Goal: Task Accomplishment & Management: Manage account settings

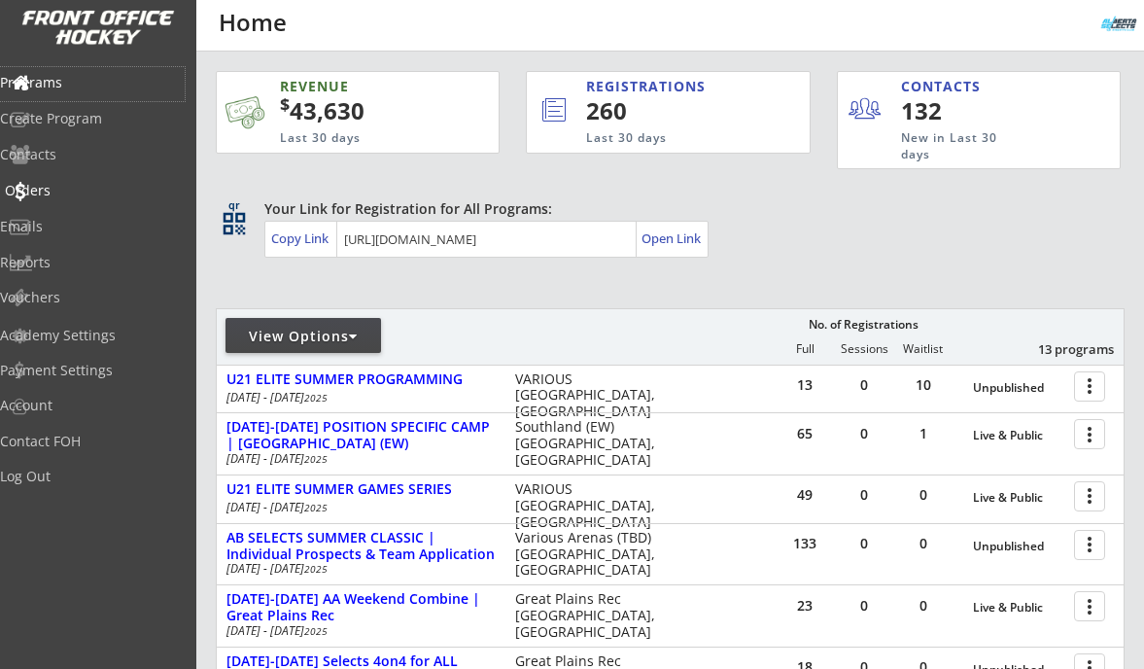
click at [64, 194] on div "Orders" at bounding box center [92, 191] width 175 height 14
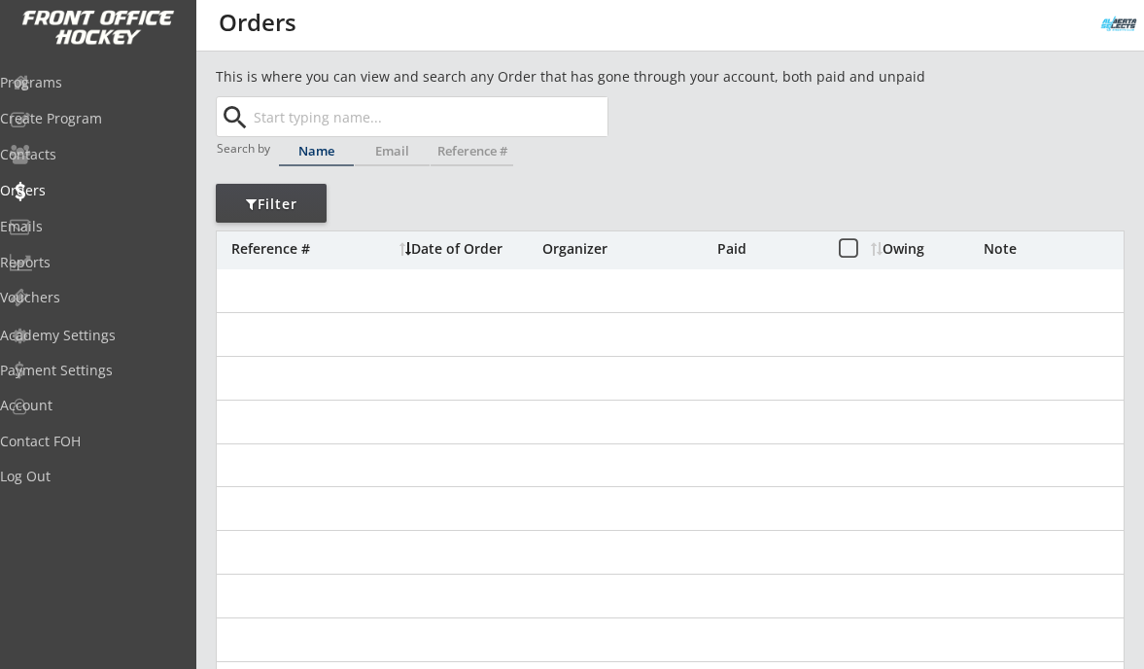
click at [309, 86] on div "This is where you can view and search any Order that has gone through your acco…" at bounding box center [615, 79] width 798 height 25
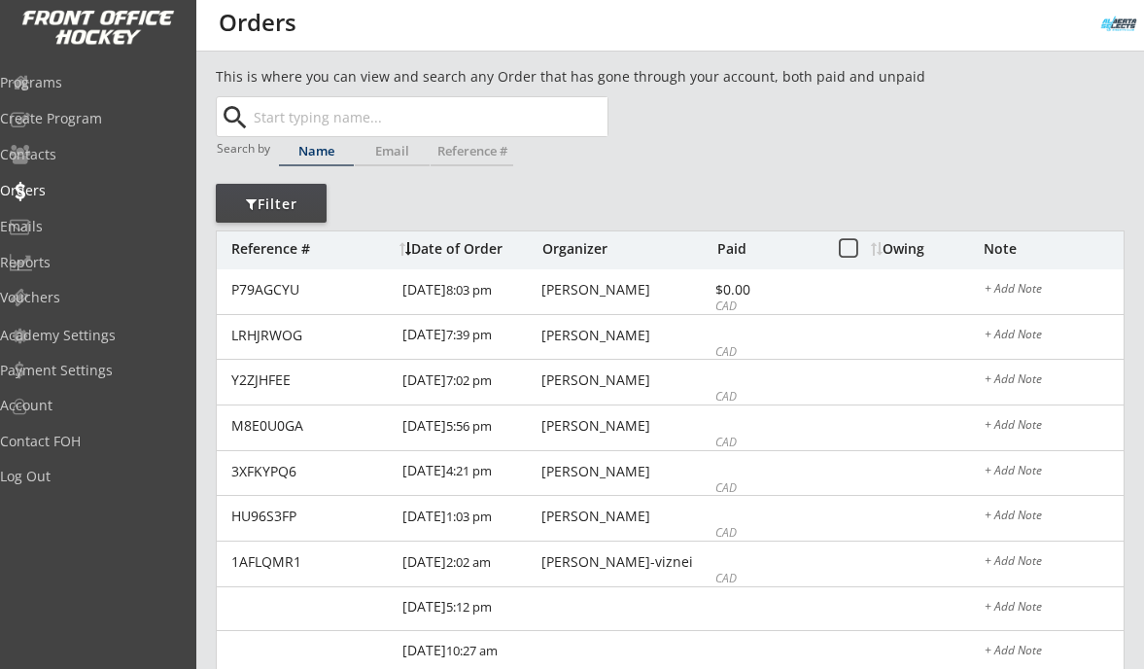
click at [301, 121] on input "text" at bounding box center [429, 116] width 358 height 39
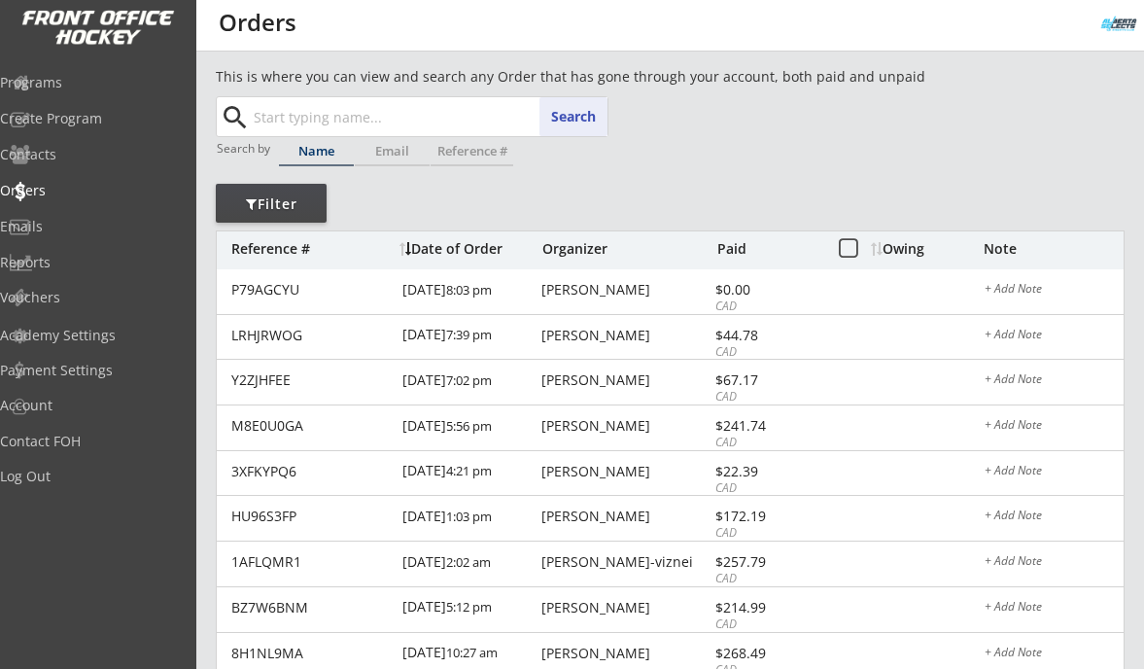
paste input "jdg844@hotmail.com"
type input "jdg844@hotmail.com"
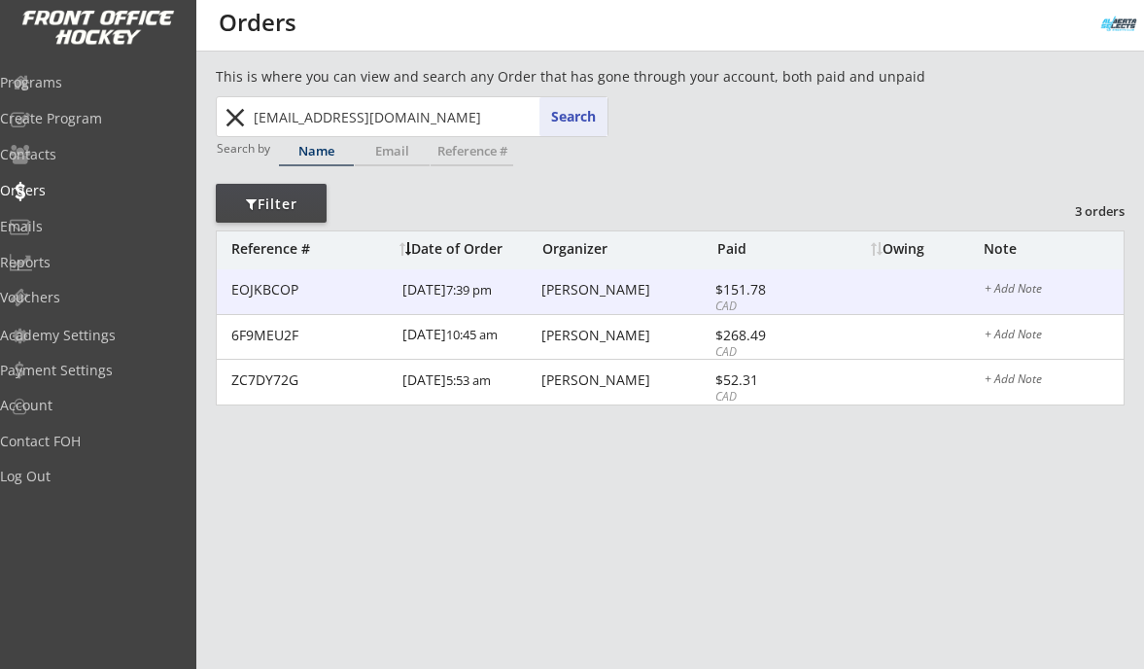
click at [573, 295] on div "Jodi Emo" at bounding box center [625, 290] width 168 height 14
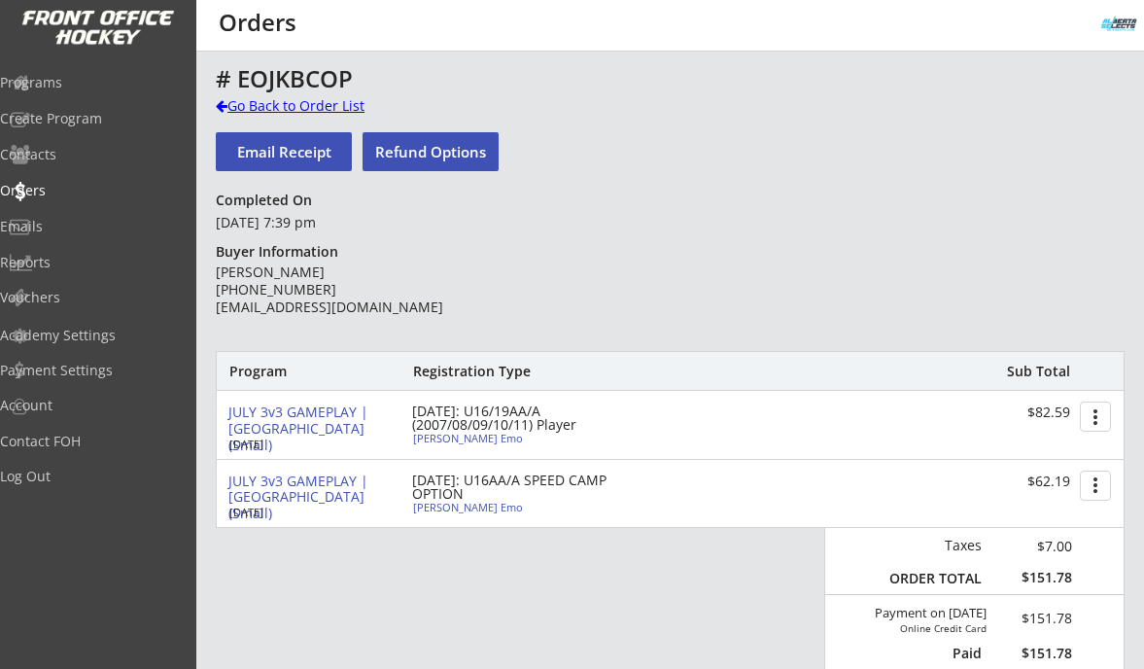
click at [329, 104] on div "Go Back to Order List" at bounding box center [316, 105] width 200 height 19
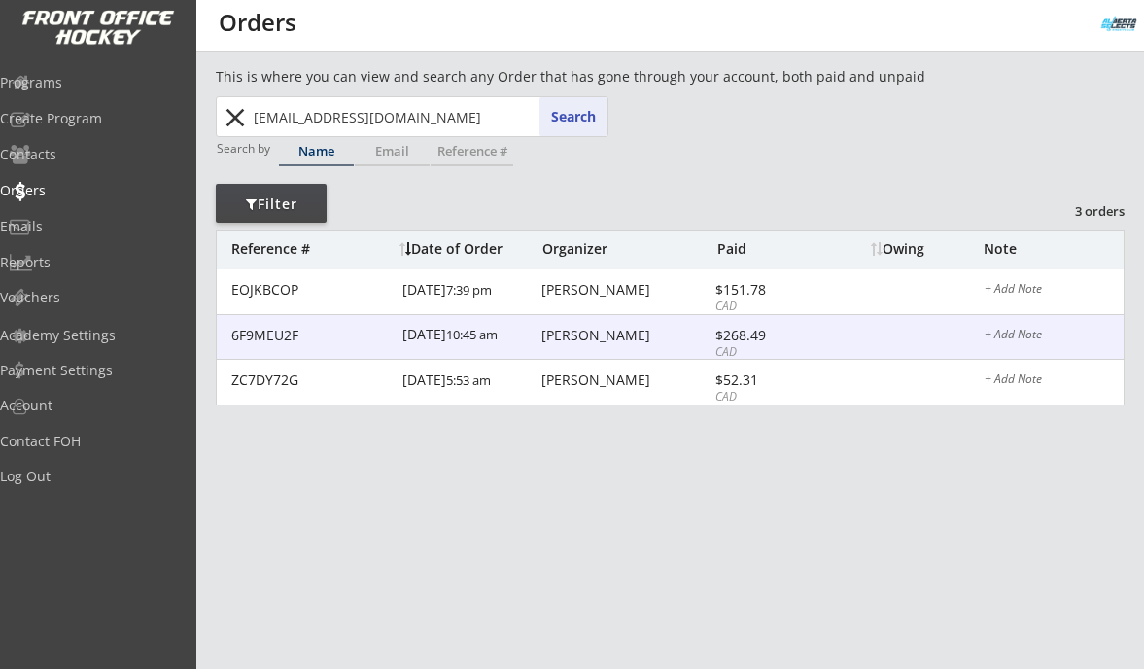
click at [551, 335] on div "Brent Emo" at bounding box center [625, 336] width 168 height 14
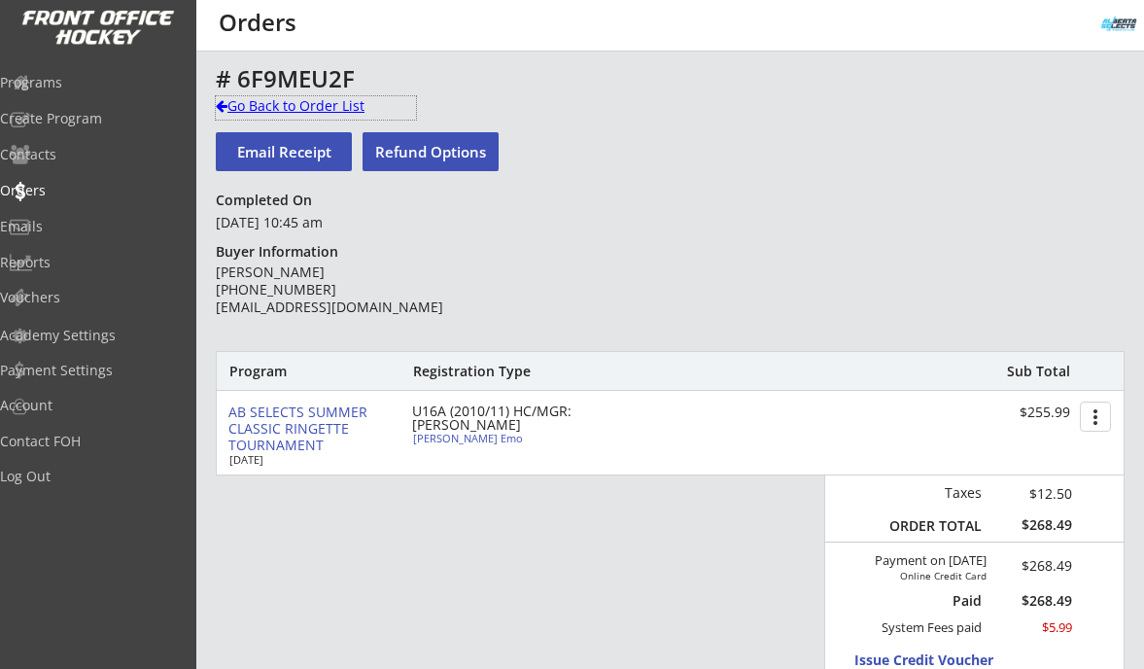
click at [308, 98] on div "Go Back to Order List" at bounding box center [316, 105] width 200 height 19
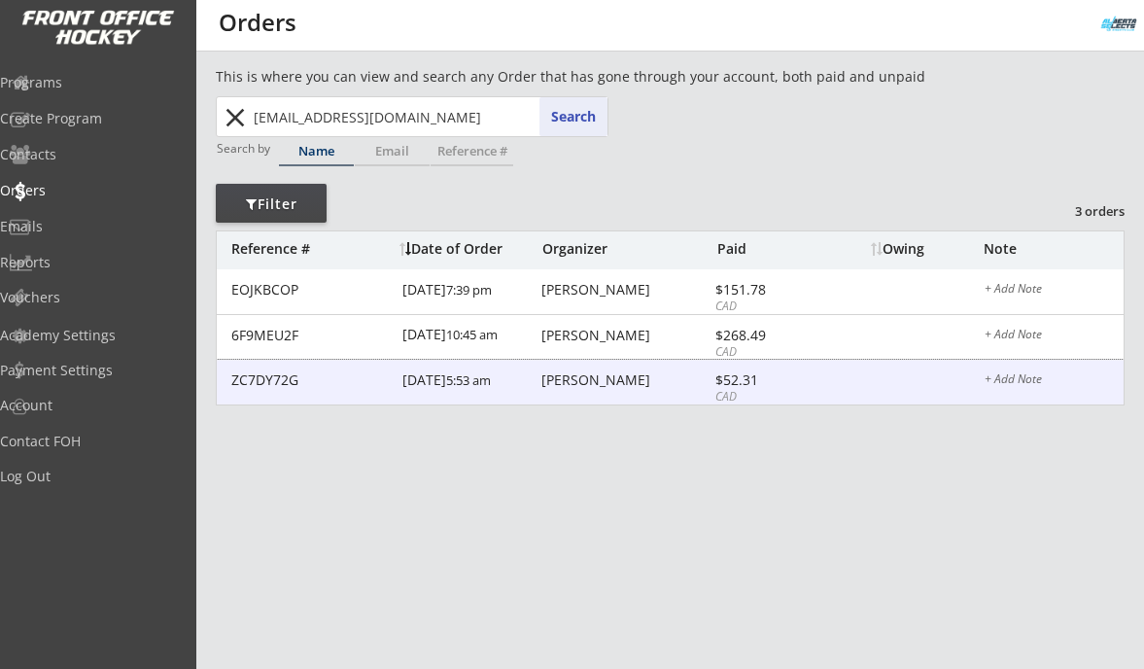
click at [572, 378] on div "Brent Emo" at bounding box center [625, 380] width 168 height 14
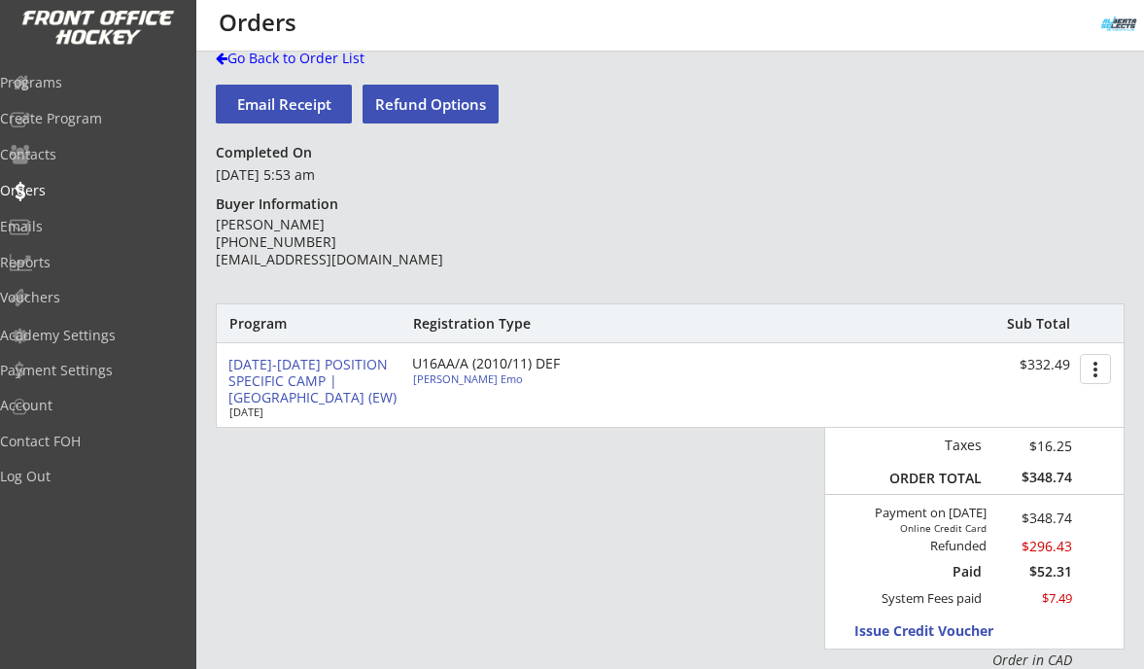
scroll to position [32, 0]
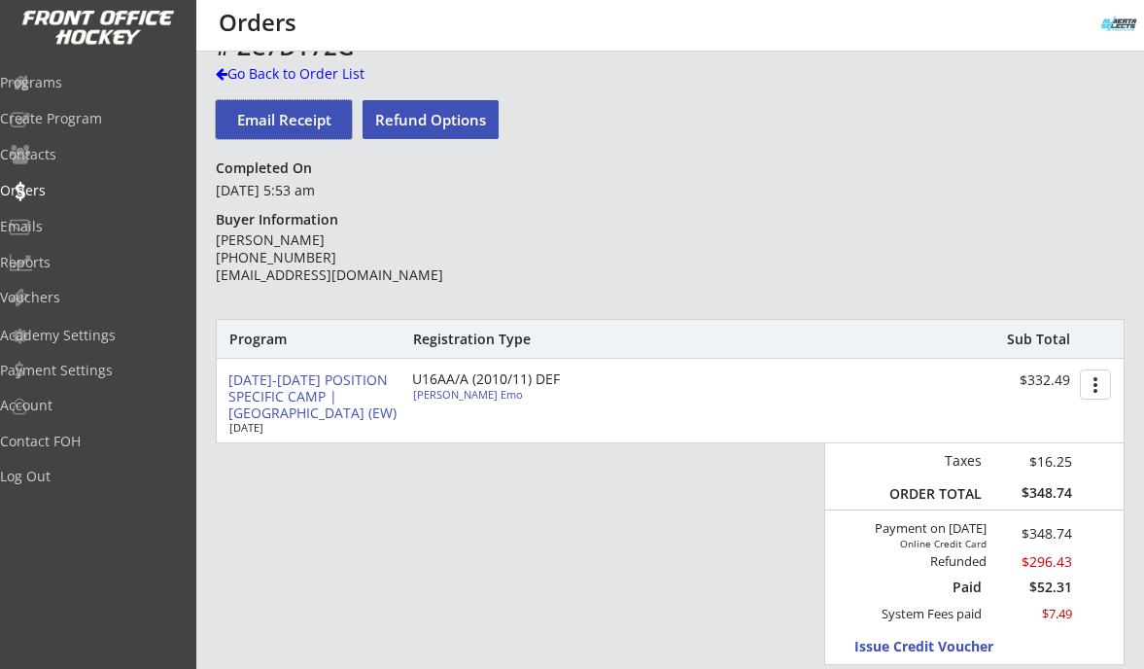
click at [293, 117] on button "Email Receipt" at bounding box center [284, 119] width 136 height 39
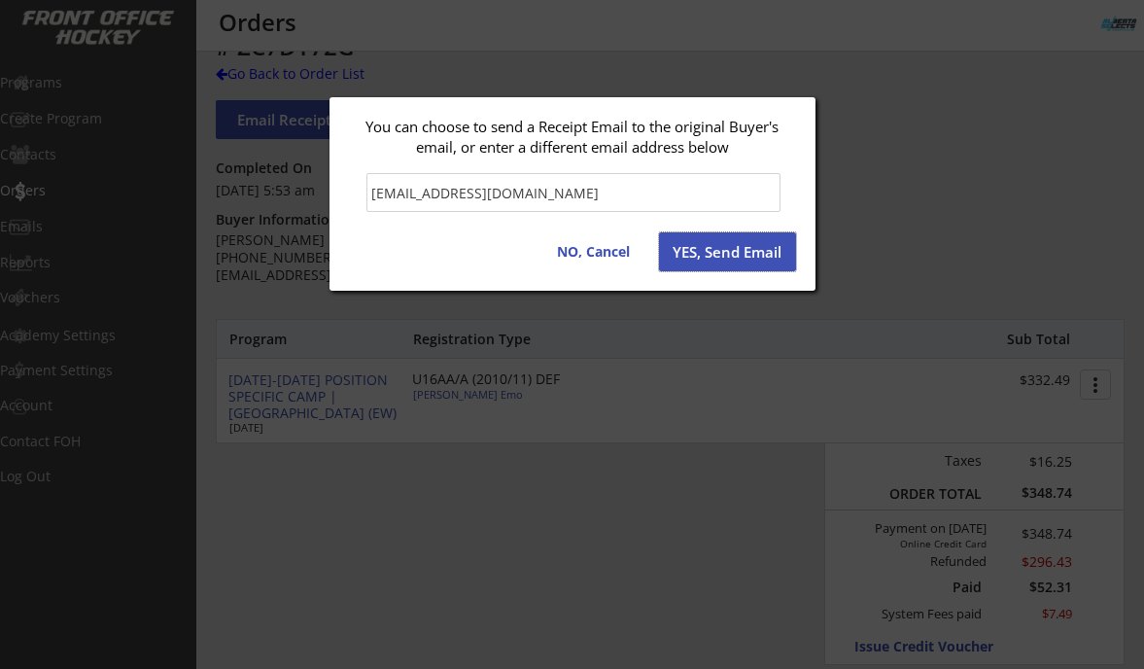
click at [722, 256] on button "YES, Send Email" at bounding box center [727, 251] width 137 height 39
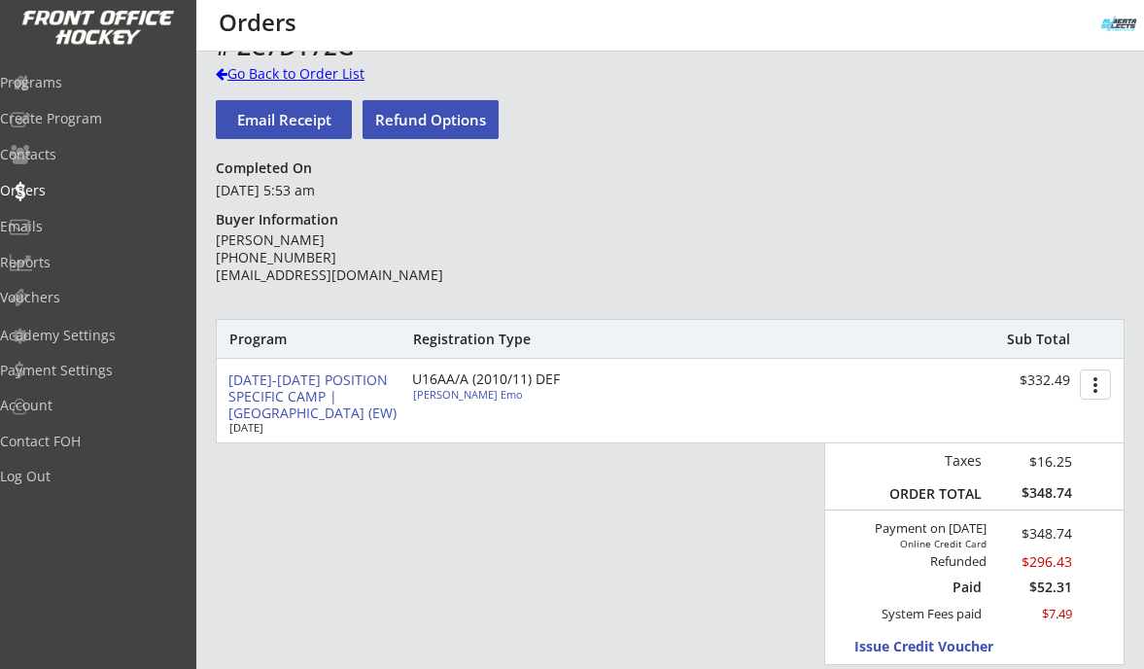
click at [272, 70] on div "Go Back to Order List" at bounding box center [316, 73] width 200 height 19
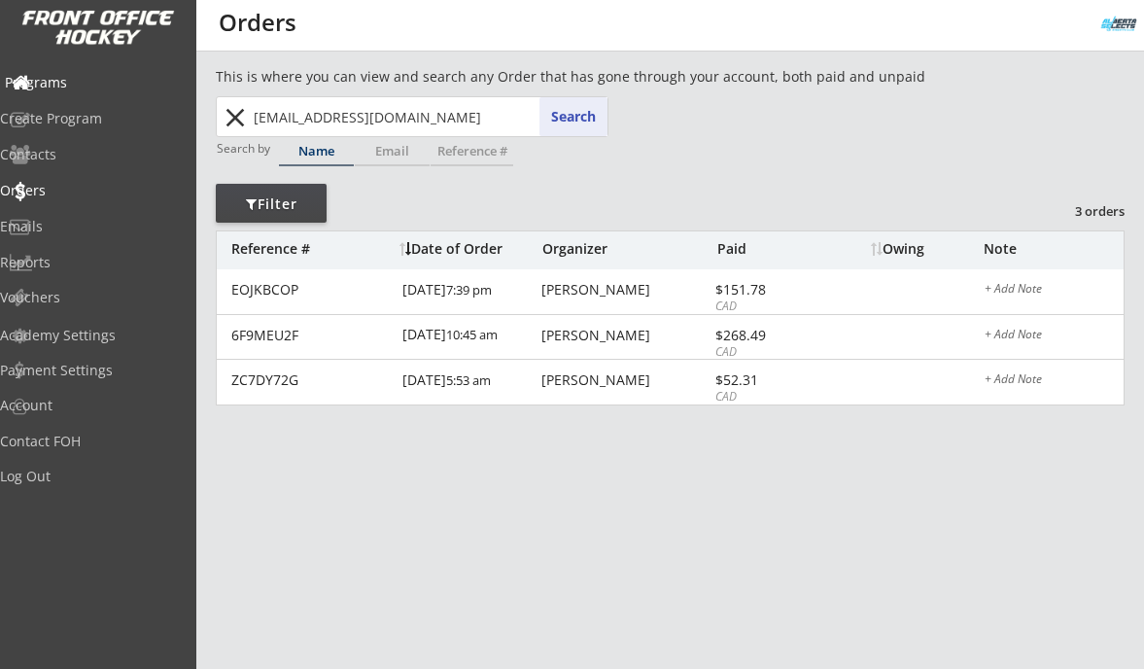
click at [117, 77] on div "Programs" at bounding box center [92, 83] width 175 height 14
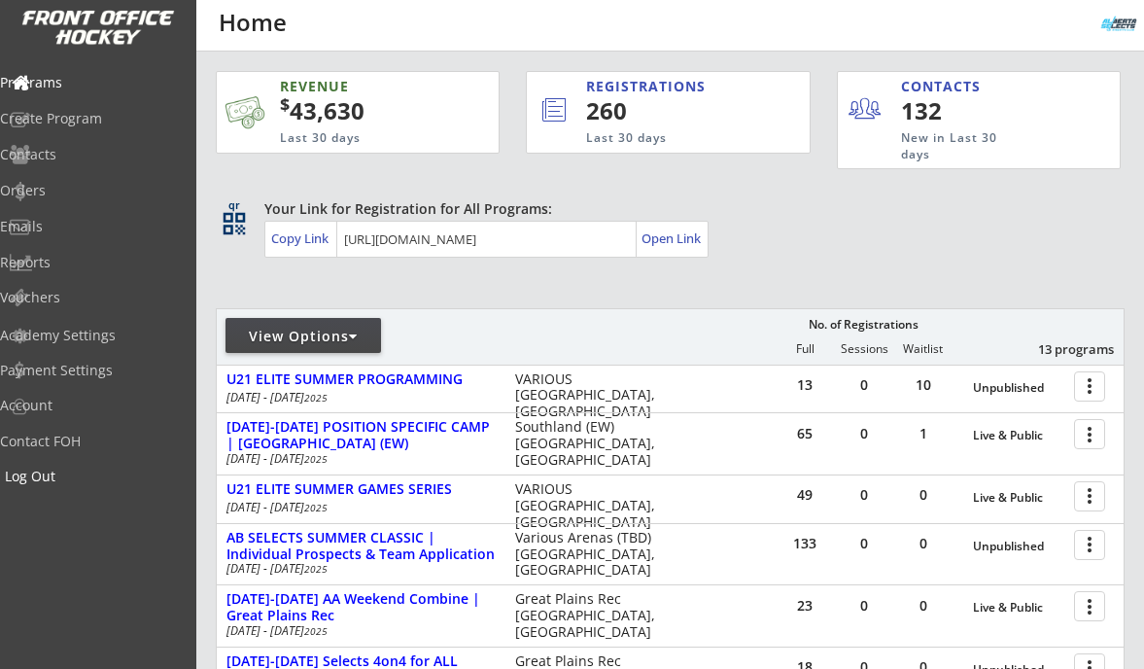
click at [89, 474] on div "Log Out" at bounding box center [92, 476] width 175 height 14
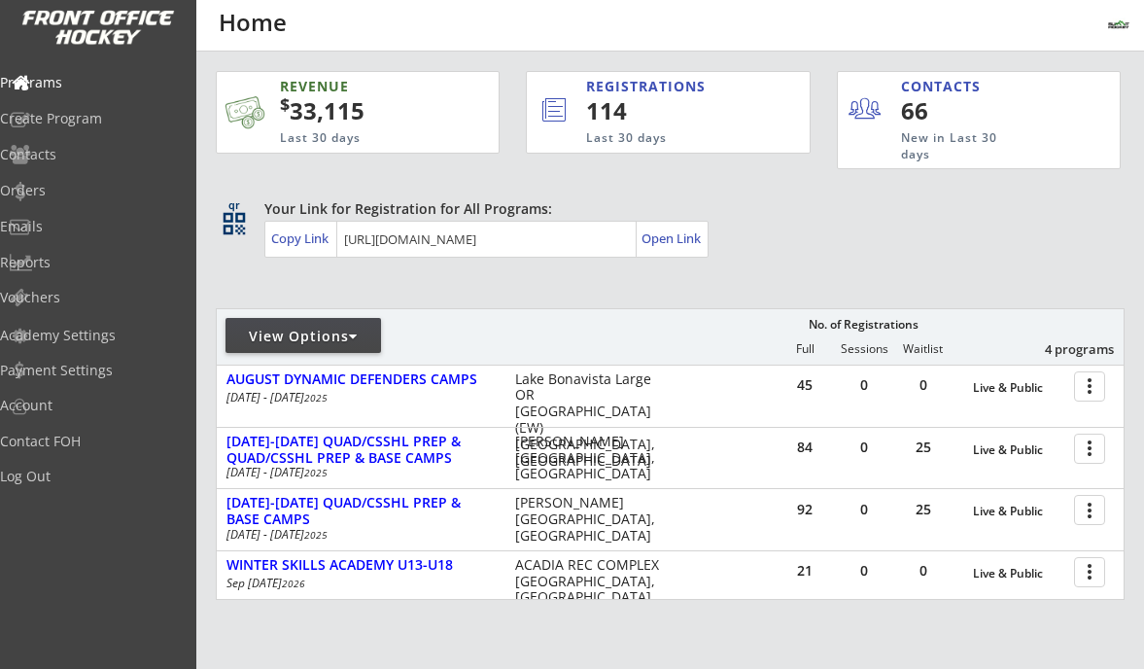
scroll to position [26, 0]
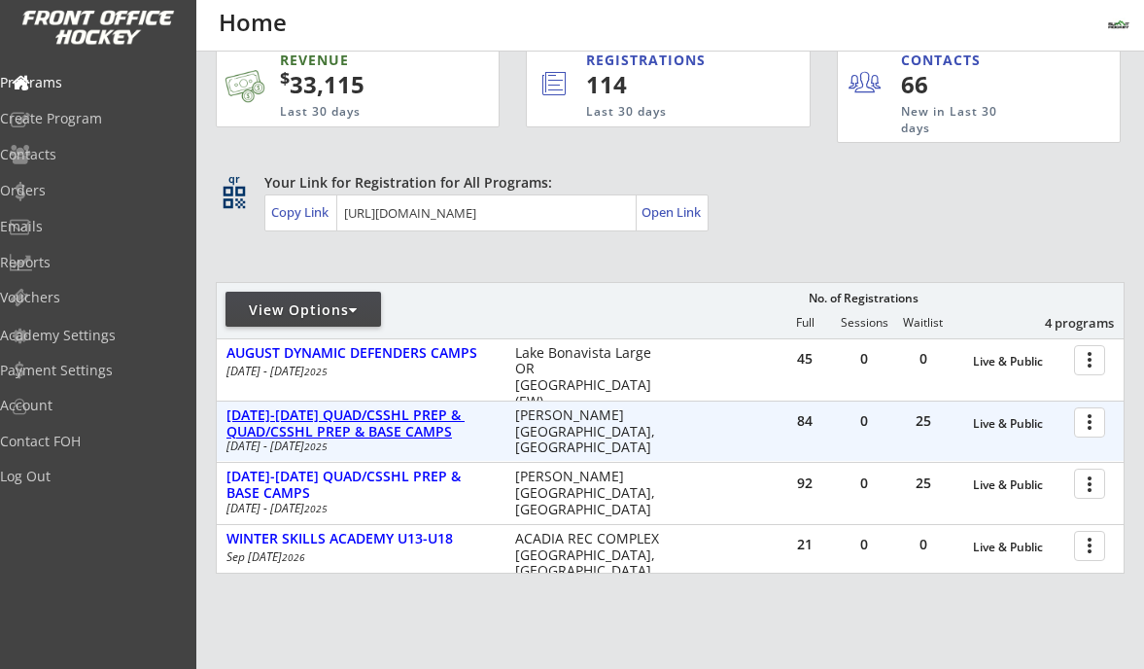
click at [416, 437] on div "[DATE]-[DATE] QUAD/CSSHL PREP & QUAD/CSSHL PREP & BASE CAMPS" at bounding box center [360, 423] width 268 height 33
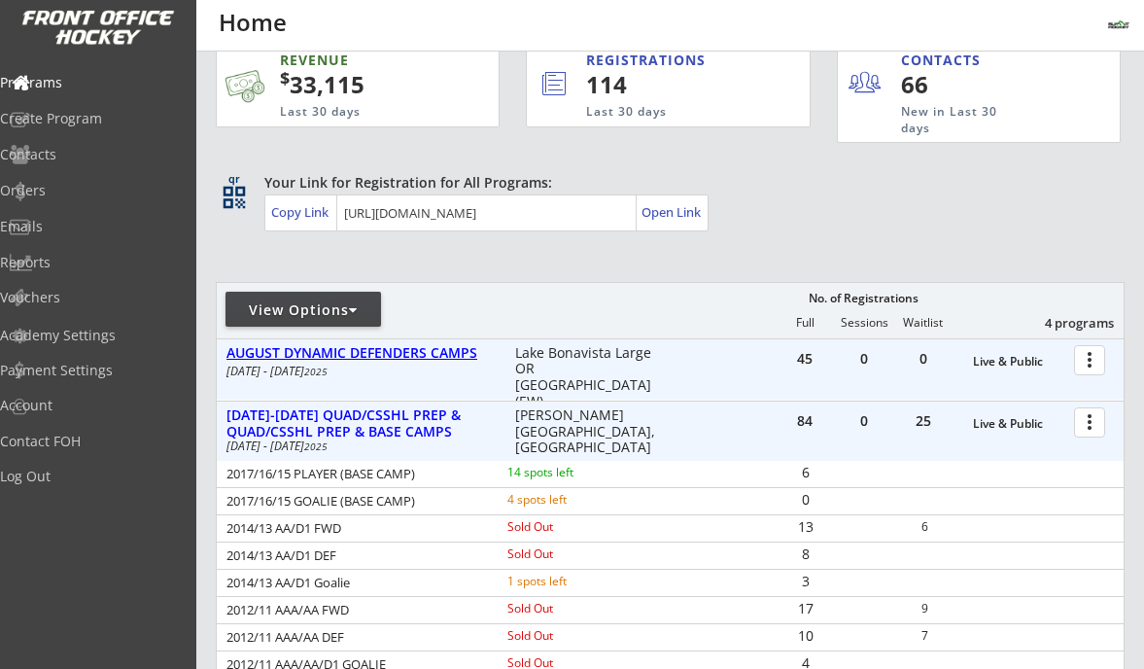
click at [426, 345] on div "AUGUST DYNAMIC DEFENDERS CAMPS" at bounding box center [360, 353] width 268 height 17
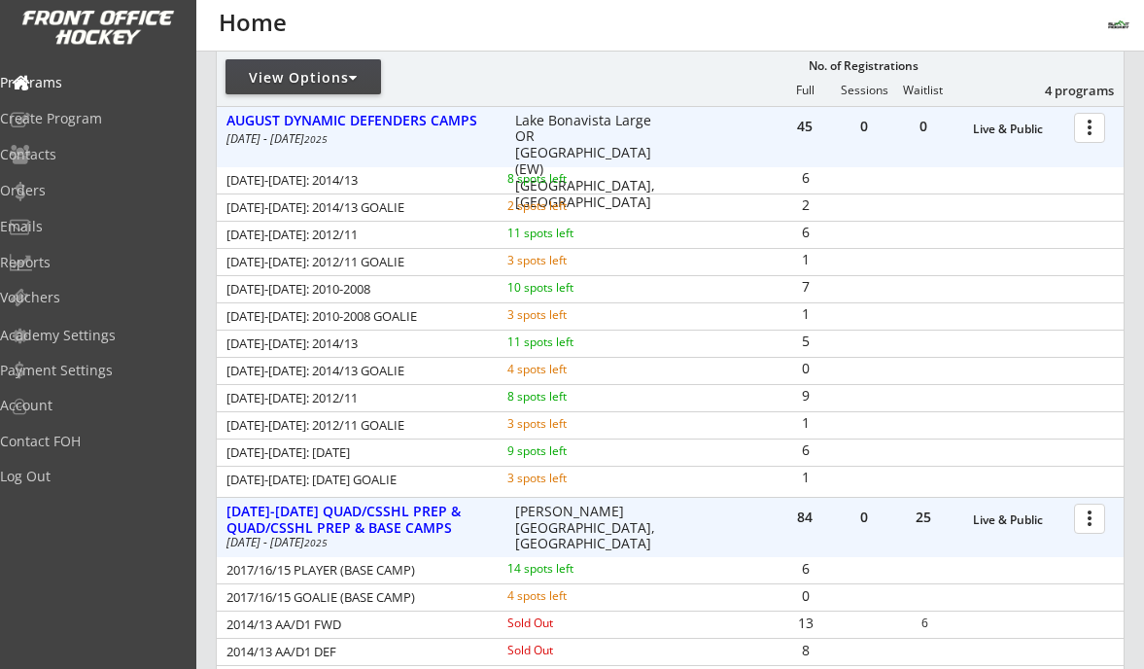
scroll to position [258, 0]
click at [1087, 134] on div at bounding box center [1093, 128] width 34 height 34
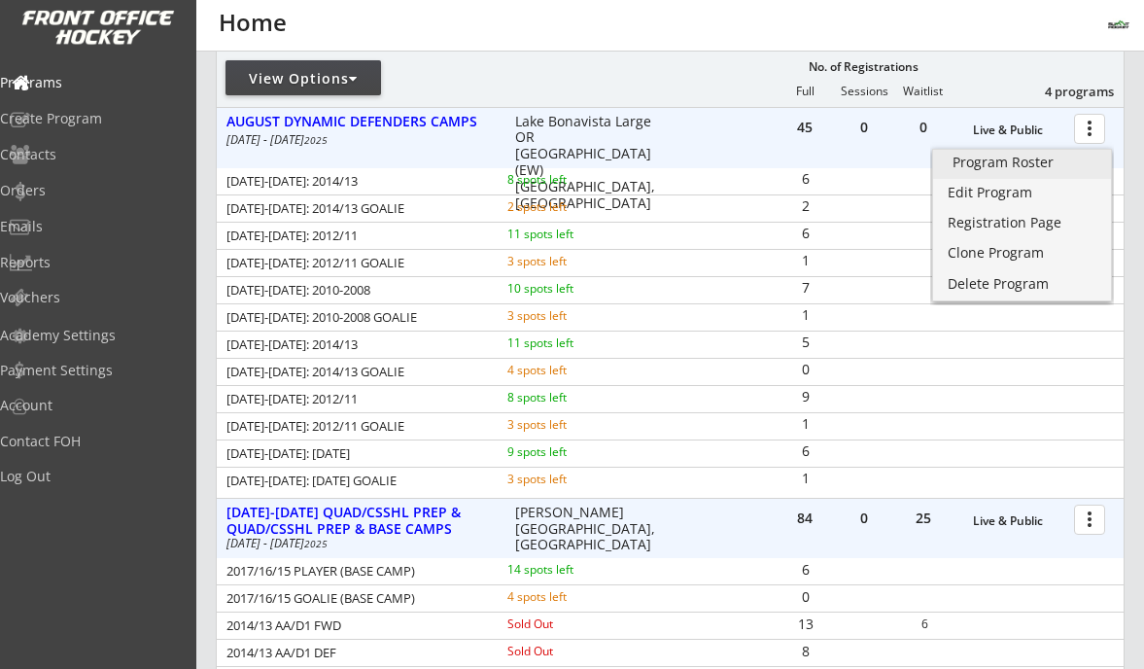
click at [1005, 169] on div "Program Roster" at bounding box center [1021, 163] width 139 height 14
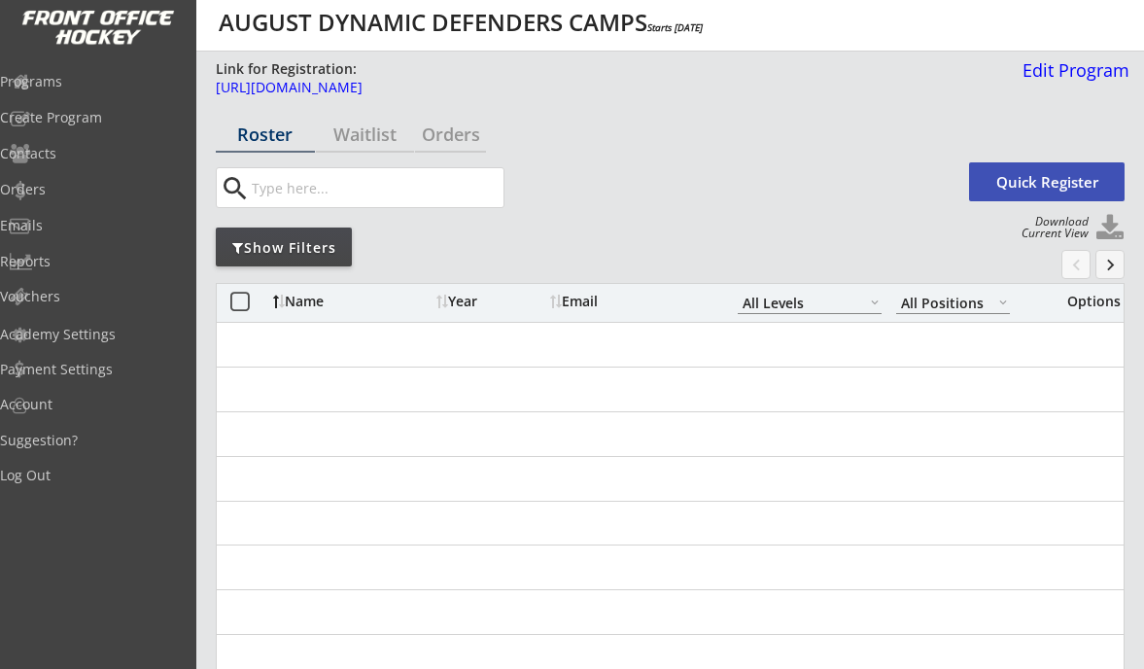
select select ""All Levels""
select select ""All Positions""
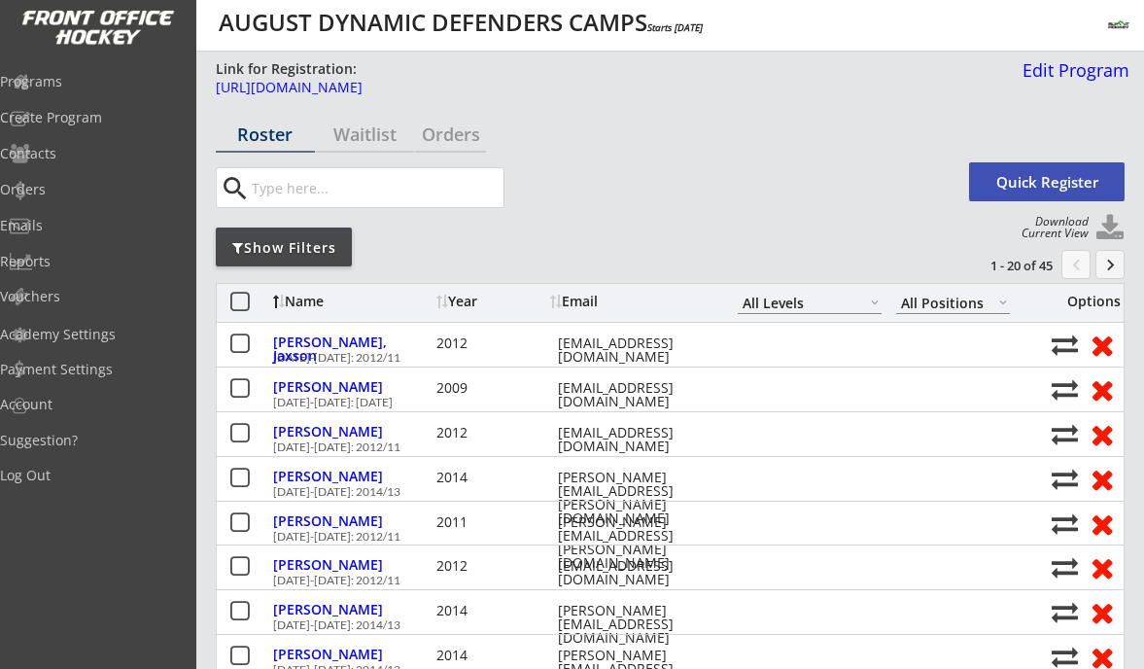
click at [1117, 225] on button at bounding box center [1109, 228] width 29 height 29
select select ""Player Info""
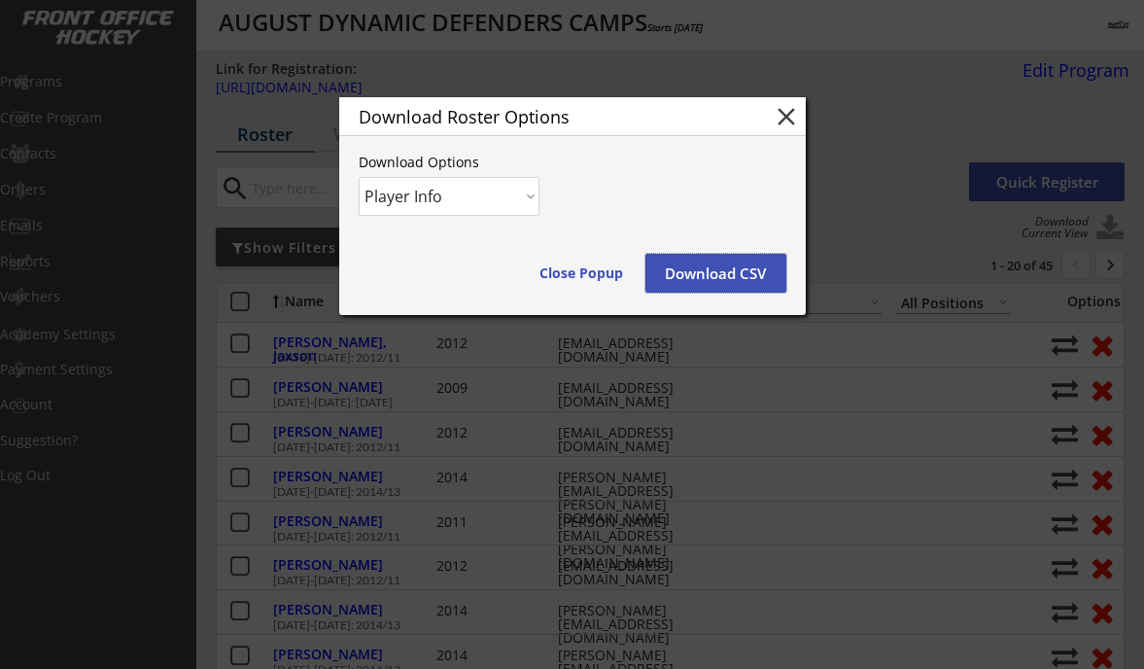
click at [709, 269] on button "Download CSV" at bounding box center [715, 273] width 141 height 39
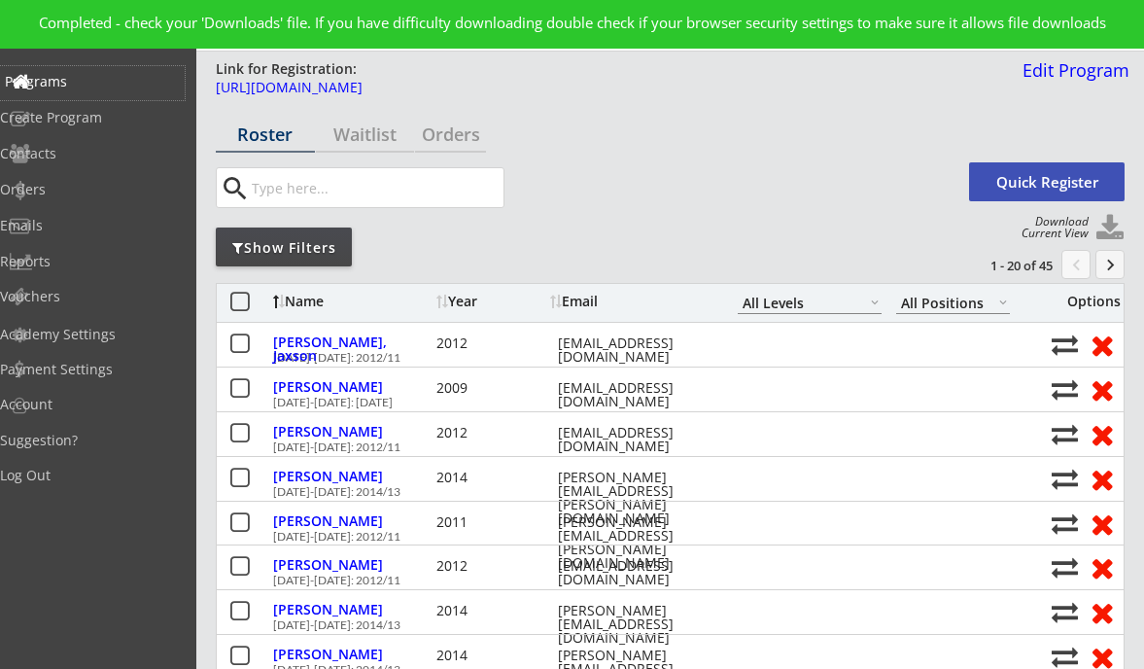
click at [82, 87] on div "Programs" at bounding box center [92, 82] width 175 height 14
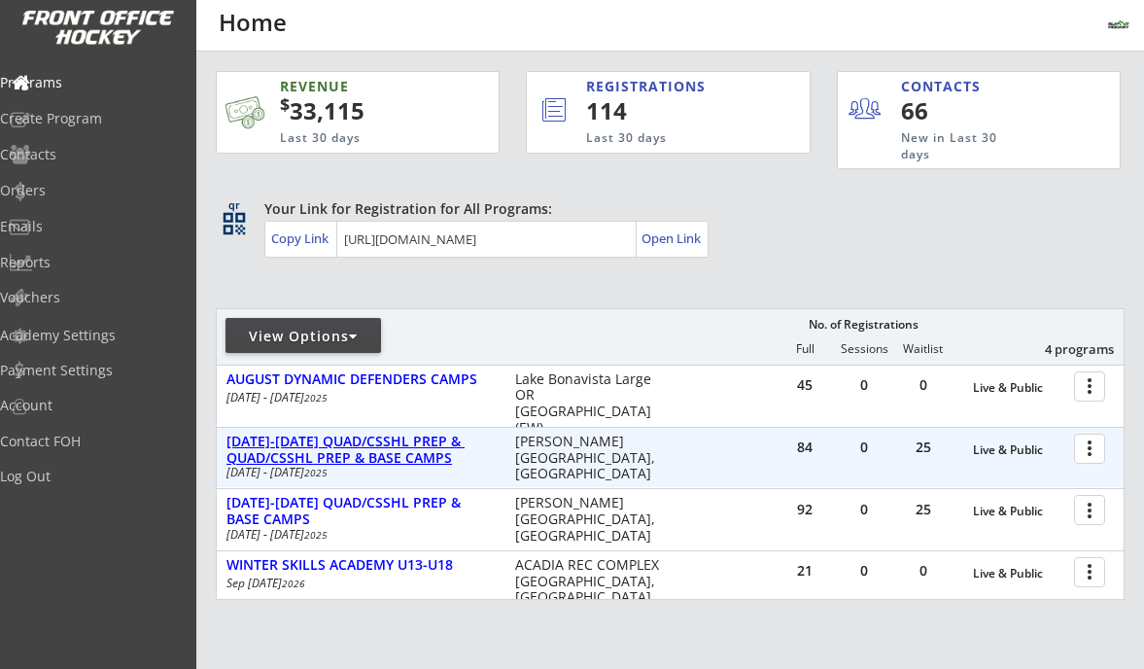
click at [420, 435] on div "[DATE]-[DATE] QUAD/CSSHL PREP & QUAD/CSSHL PREP & BASE CAMPS" at bounding box center [360, 449] width 268 height 33
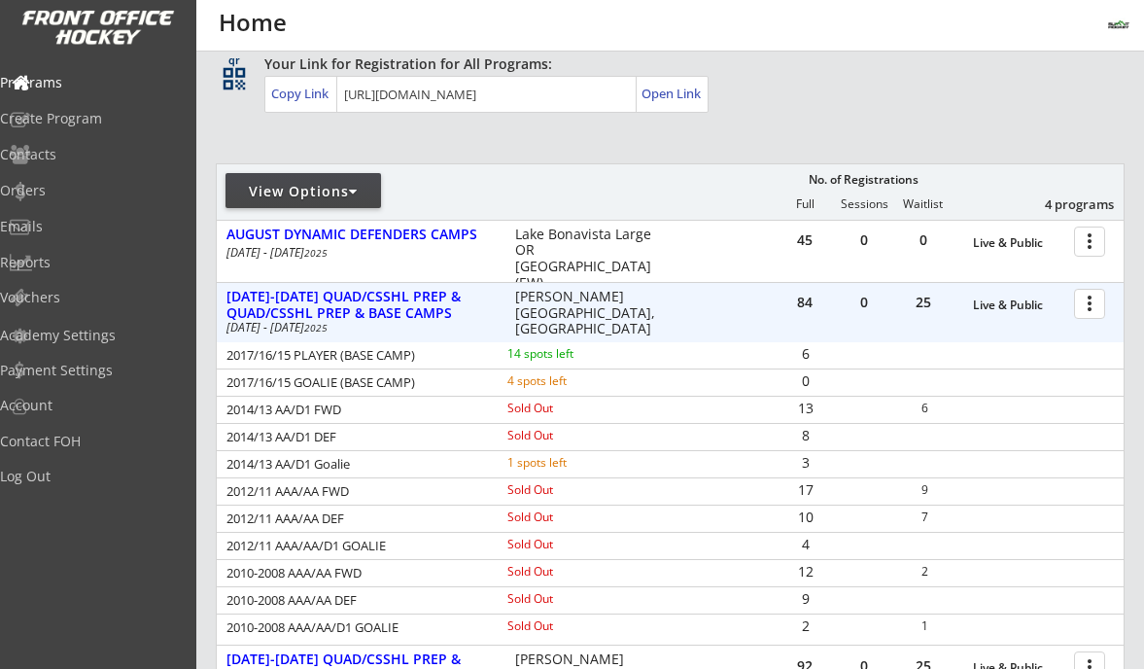
scroll to position [203, 0]
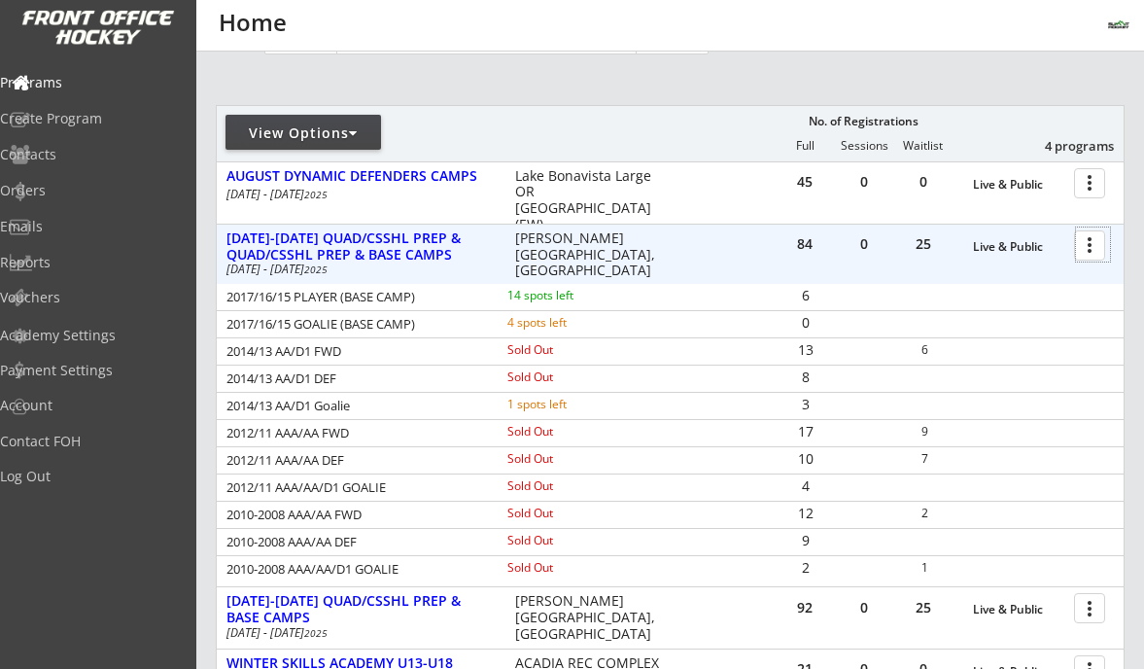
click at [1090, 240] on div at bounding box center [1093, 244] width 34 height 34
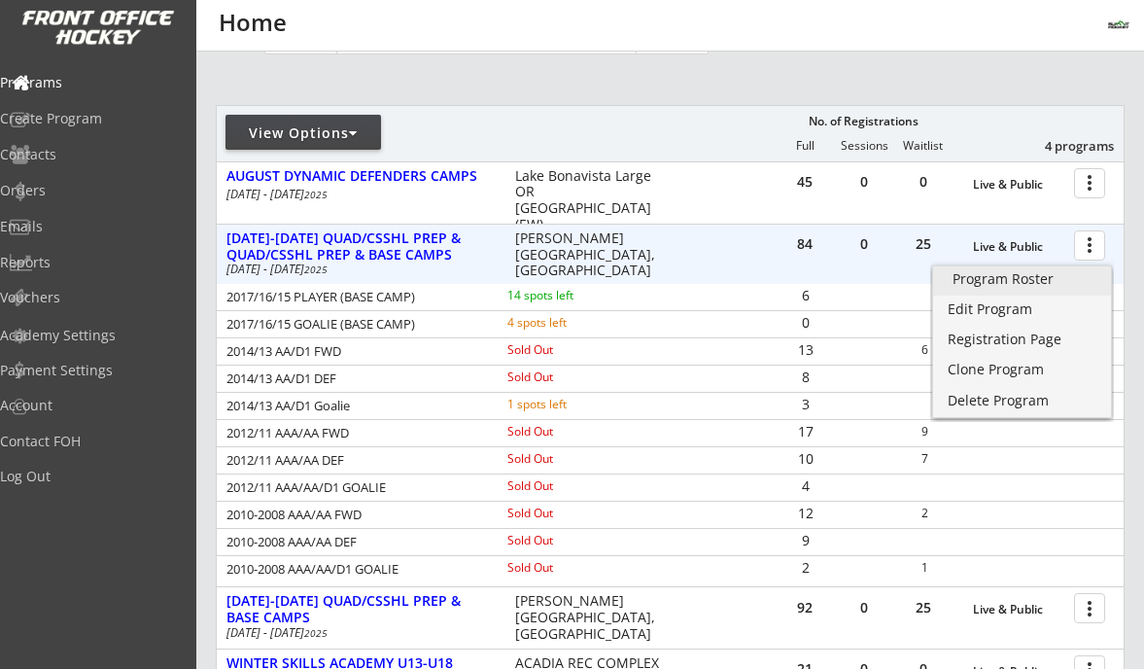
click at [1063, 266] on link "Program Roster" at bounding box center [1022, 280] width 178 height 29
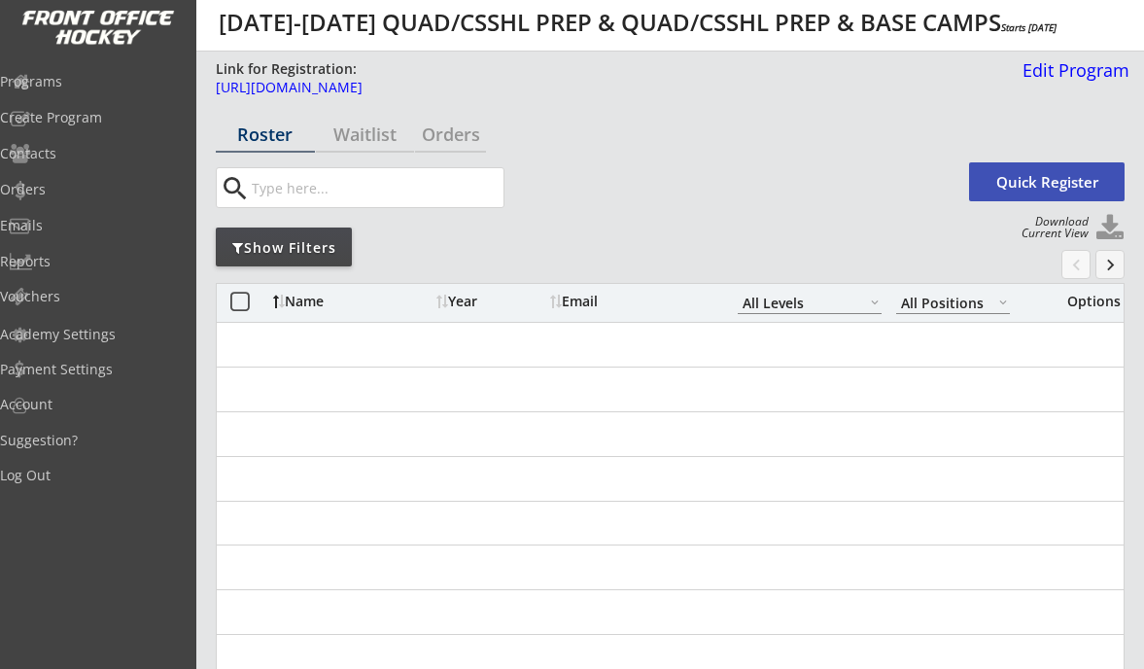
select select ""All Levels""
select select ""All Positions""
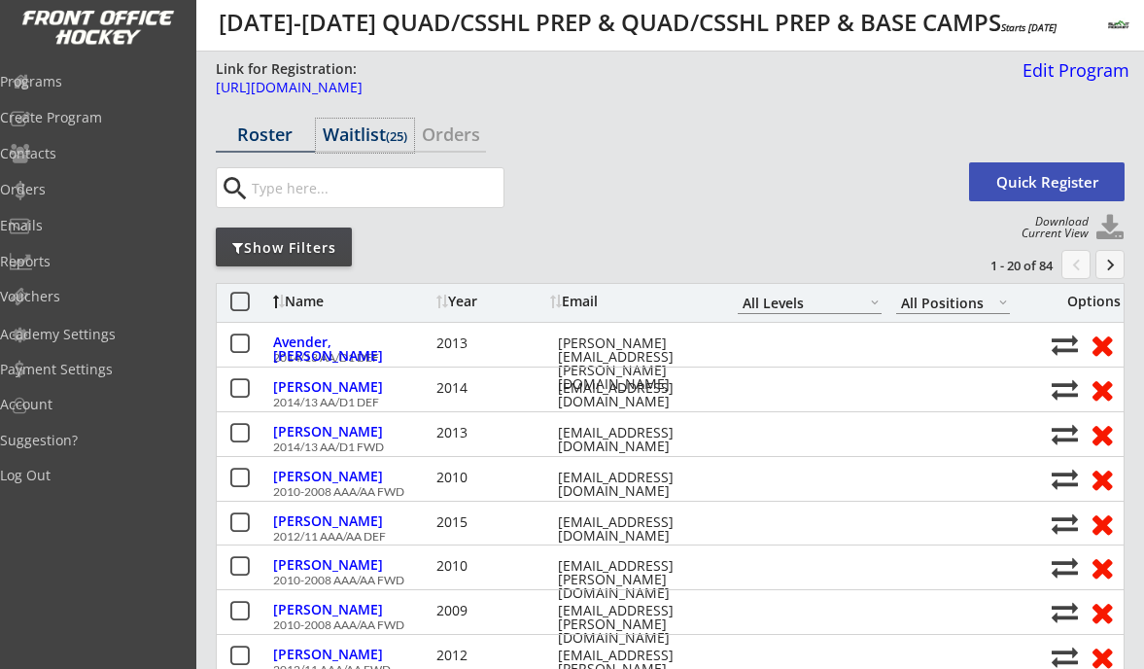
click at [356, 132] on div "Waitlist (25)" at bounding box center [365, 133] width 99 height 17
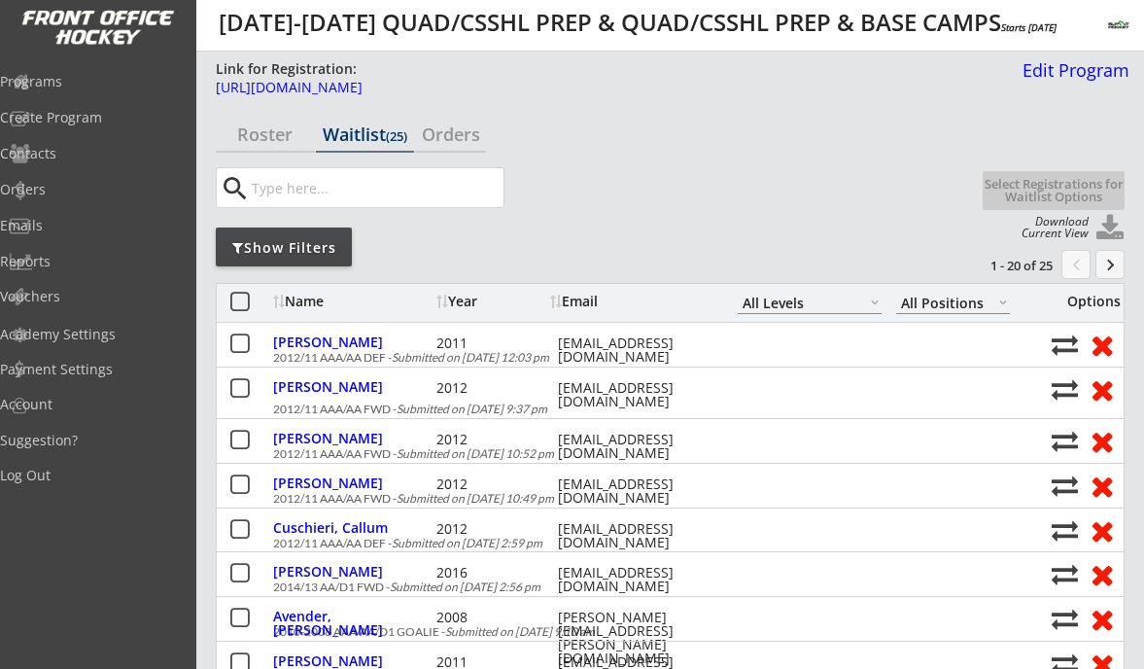
click at [421, 187] on input "input" at bounding box center [376, 187] width 256 height 39
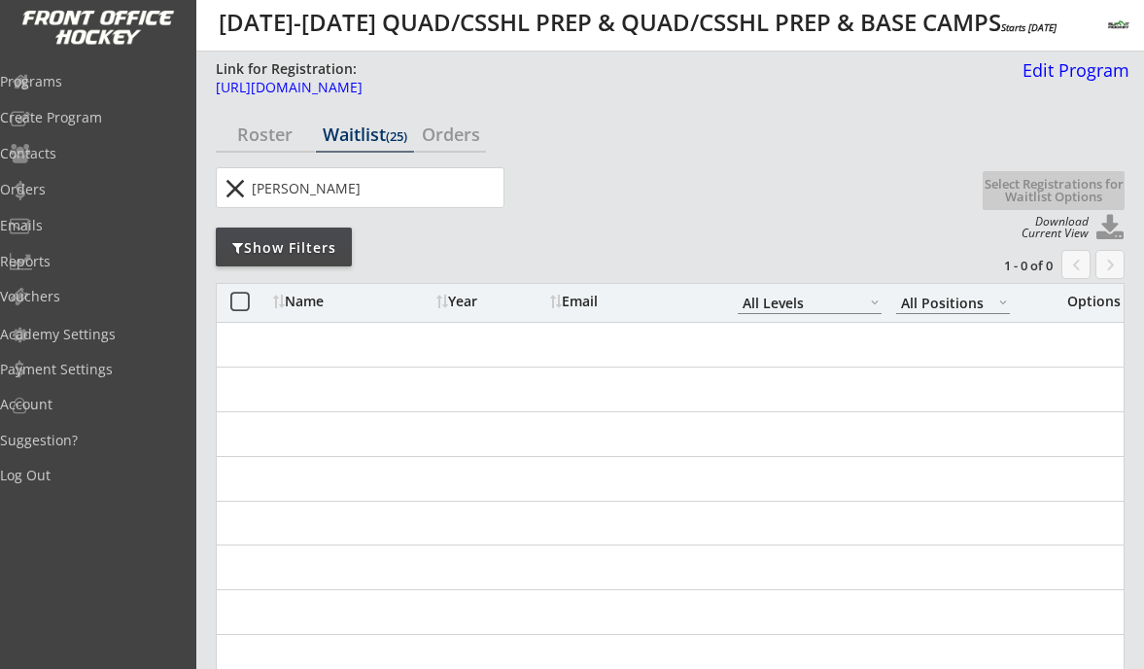
type input "morin"
click at [236, 181] on button "close" at bounding box center [235, 188] width 32 height 31
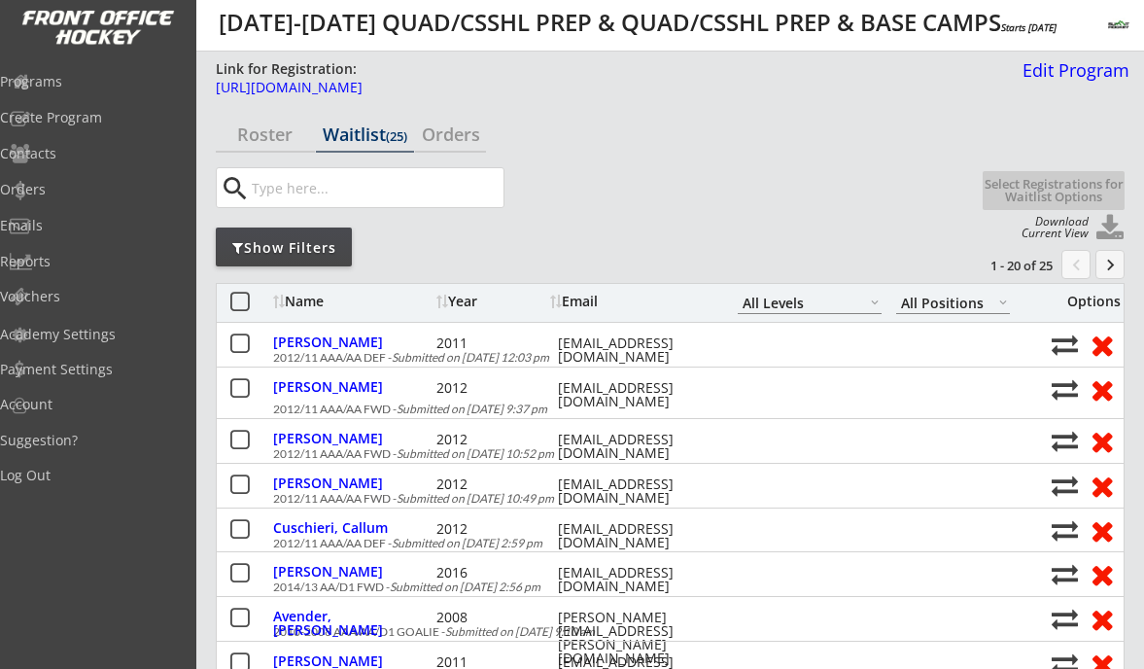
click at [664, 198] on div "search" at bounding box center [589, 187] width 747 height 41
click at [74, 75] on div "Programs" at bounding box center [92, 82] width 175 height 14
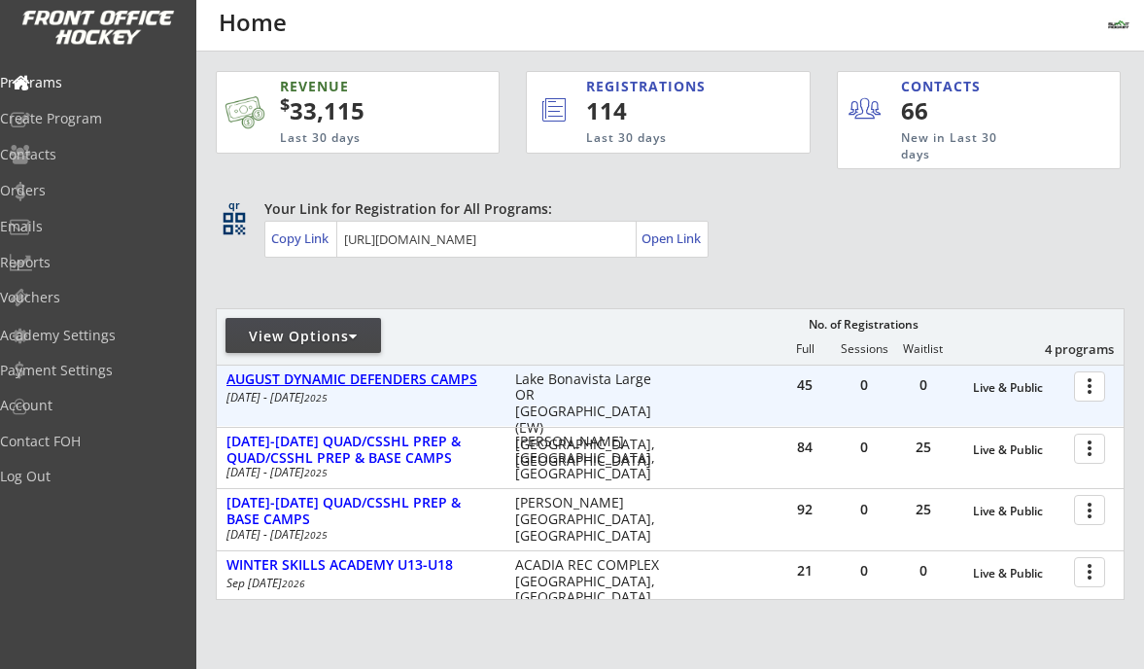
click at [409, 374] on div "AUGUST DYNAMIC DEFENDERS CAMPS" at bounding box center [360, 379] width 268 height 17
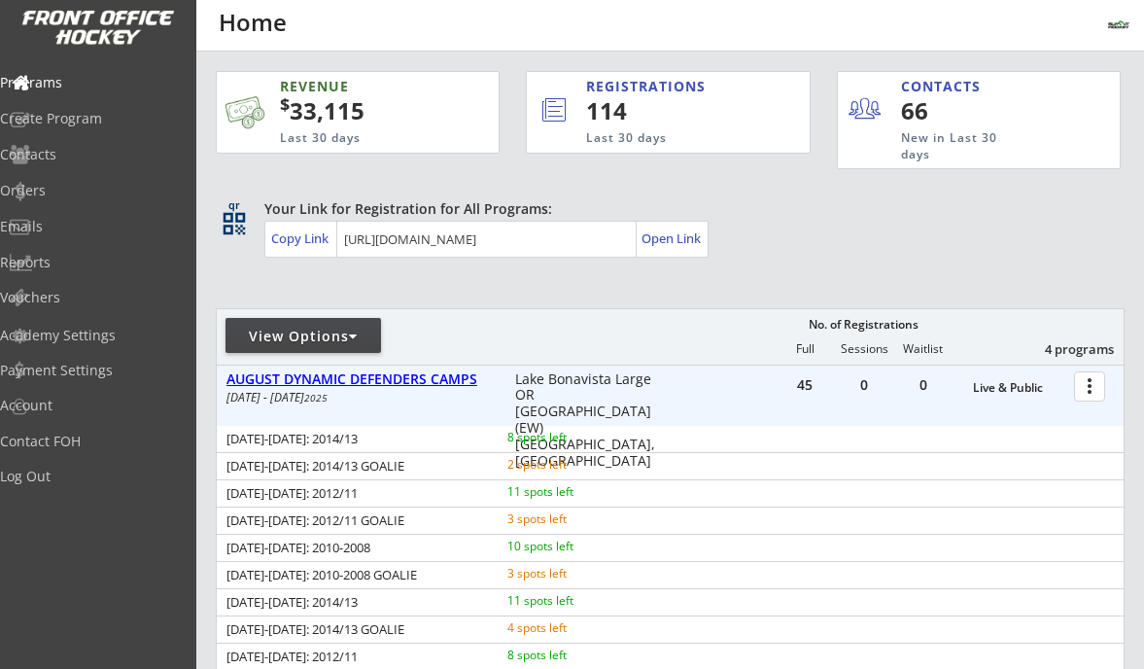
click at [409, 374] on div "AUGUST DYNAMIC DEFENDERS CAMPS" at bounding box center [360, 379] width 268 height 17
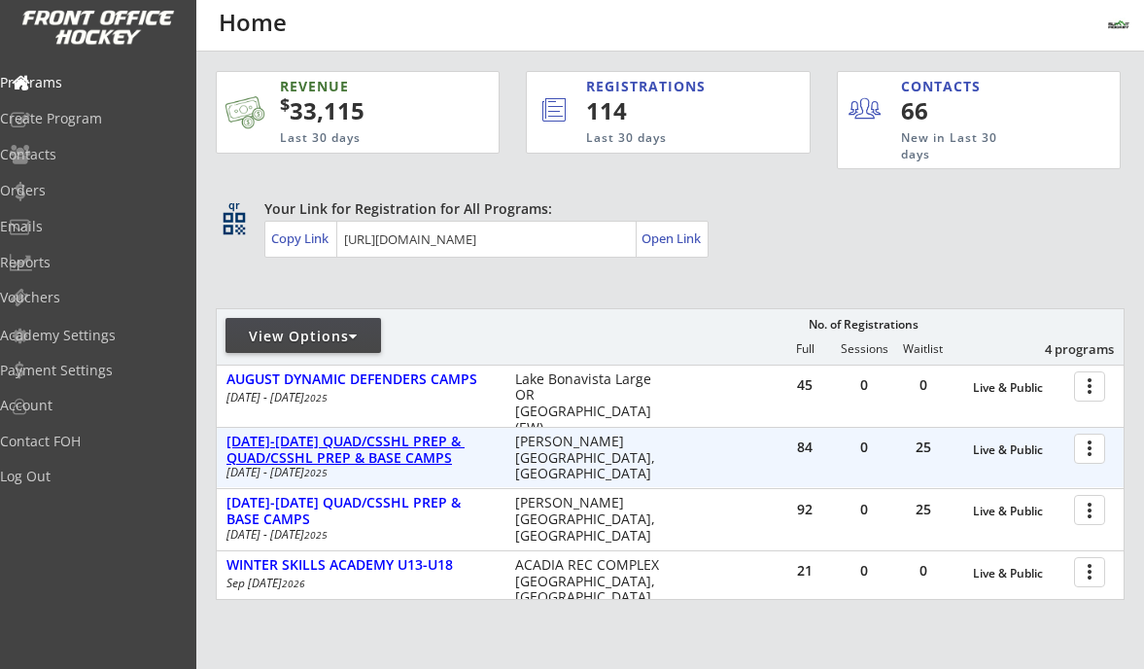
click at [381, 452] on div "[DATE]-[DATE] QUAD/CSSHL PREP & QUAD/CSSHL PREP & BASE CAMPS" at bounding box center [360, 449] width 268 height 33
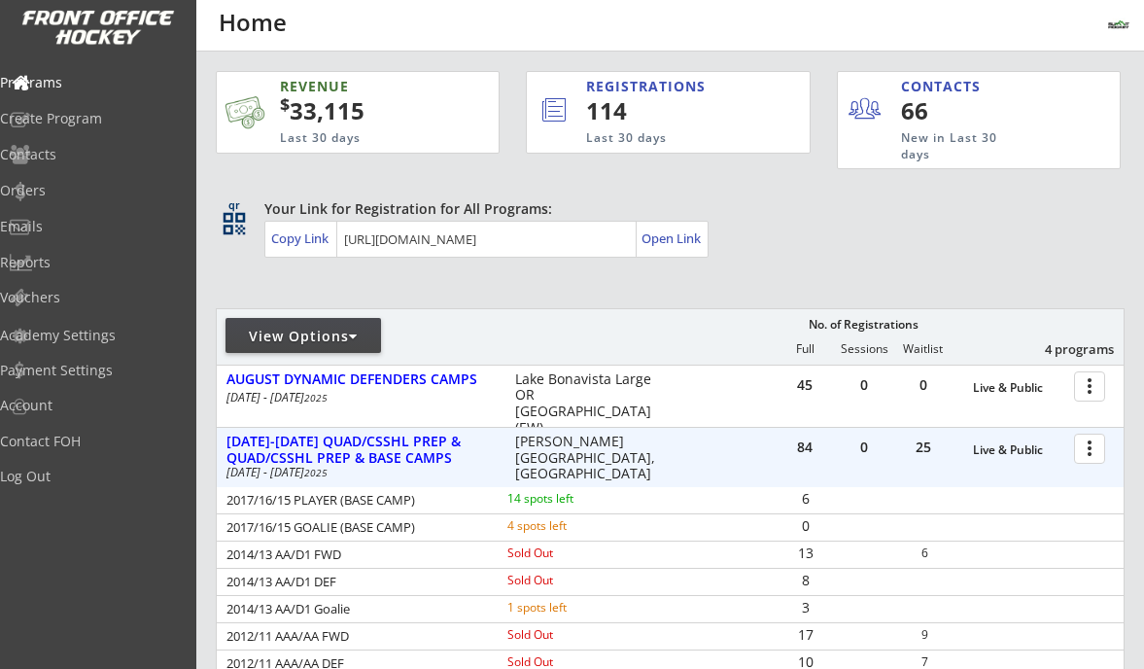
click at [1094, 454] on div at bounding box center [1093, 448] width 34 height 34
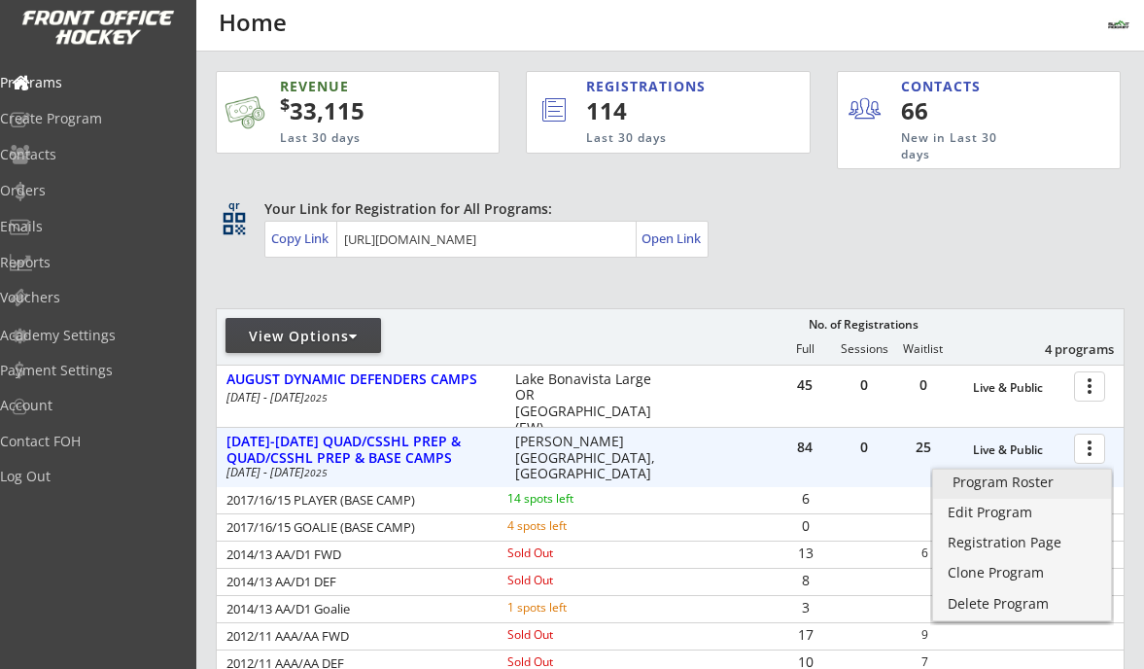
click at [1064, 475] on div "Program Roster" at bounding box center [1021, 482] width 139 height 14
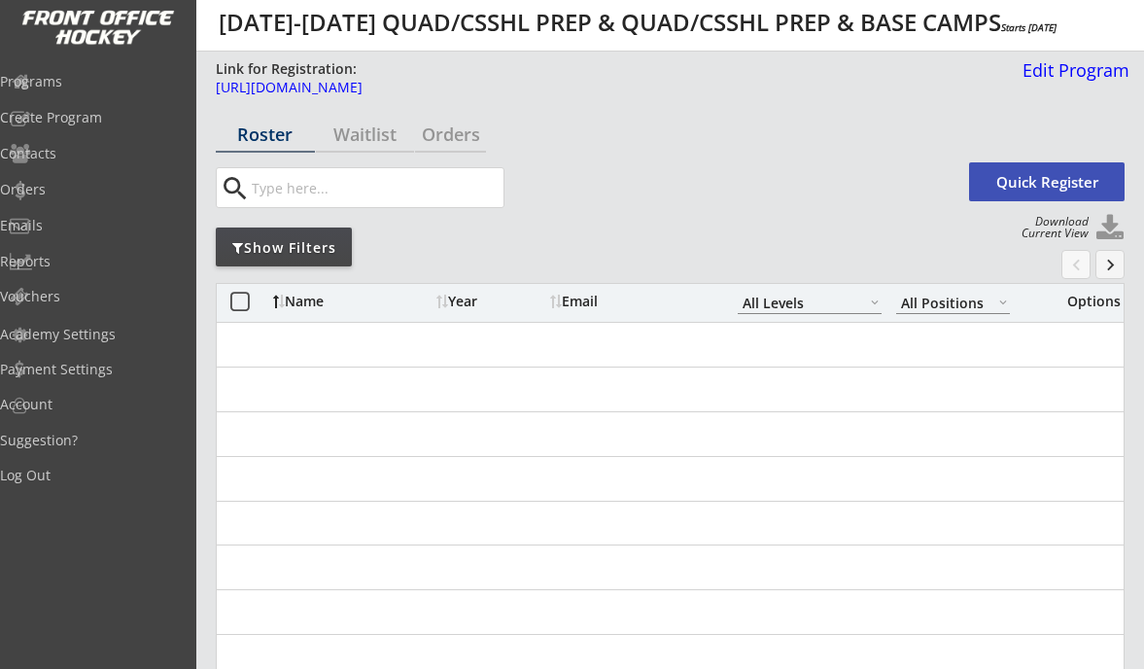
select select ""All Levels""
select select ""All Positions""
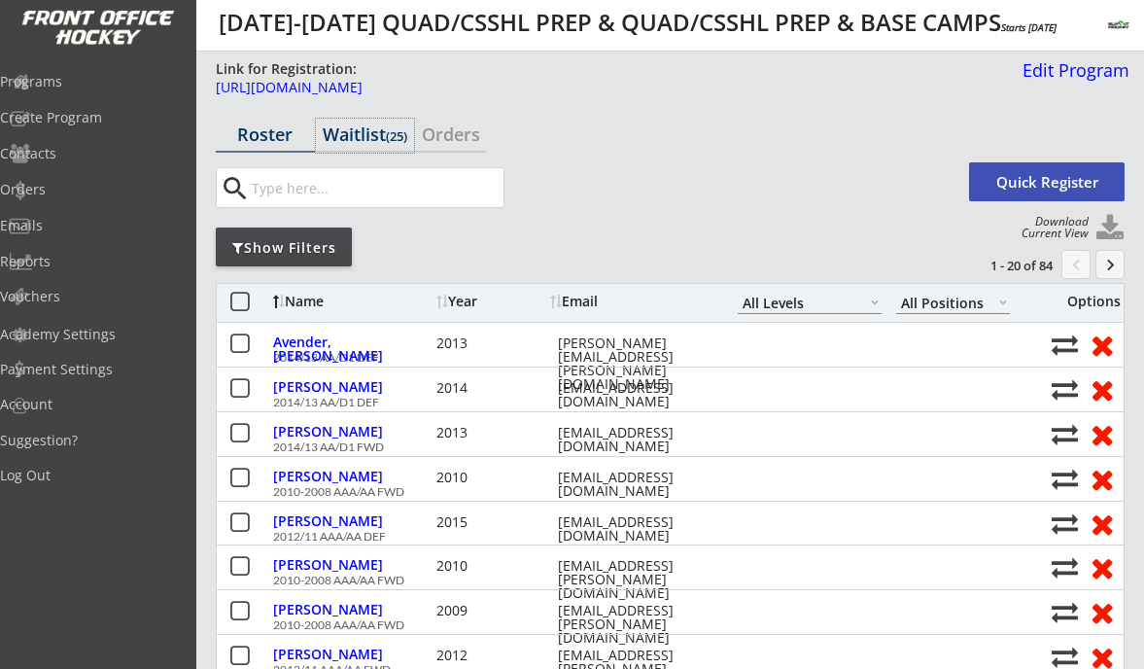
click at [346, 139] on div "Waitlist (25)" at bounding box center [365, 133] width 99 height 17
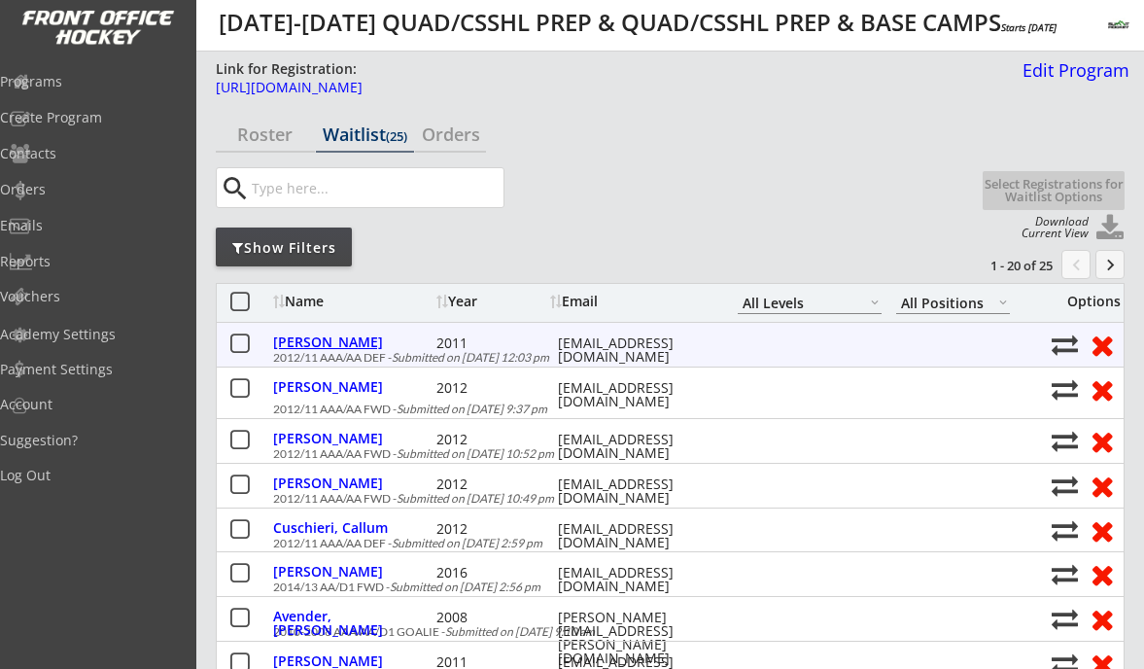
click at [355, 339] on div "[PERSON_NAME]" at bounding box center [352, 342] width 158 height 14
select select ""Defense""
select select ""U15 DIV 1""
select select ""AM""
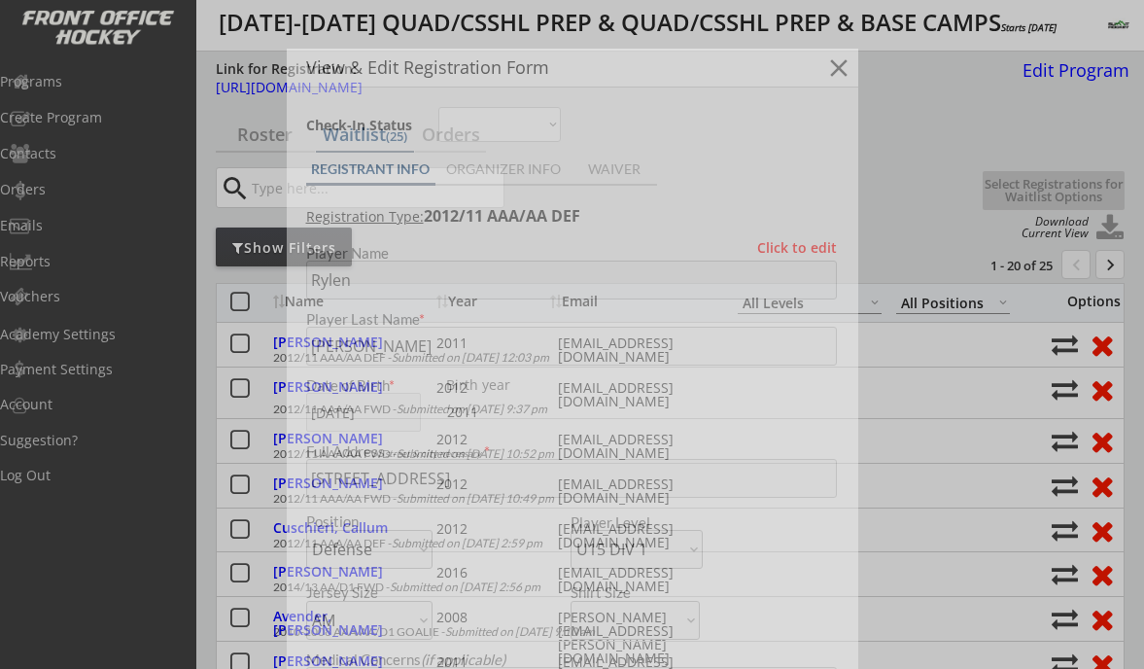
type input "[DEMOGRAPHIC_DATA]"
type input "Springbank tier 1"
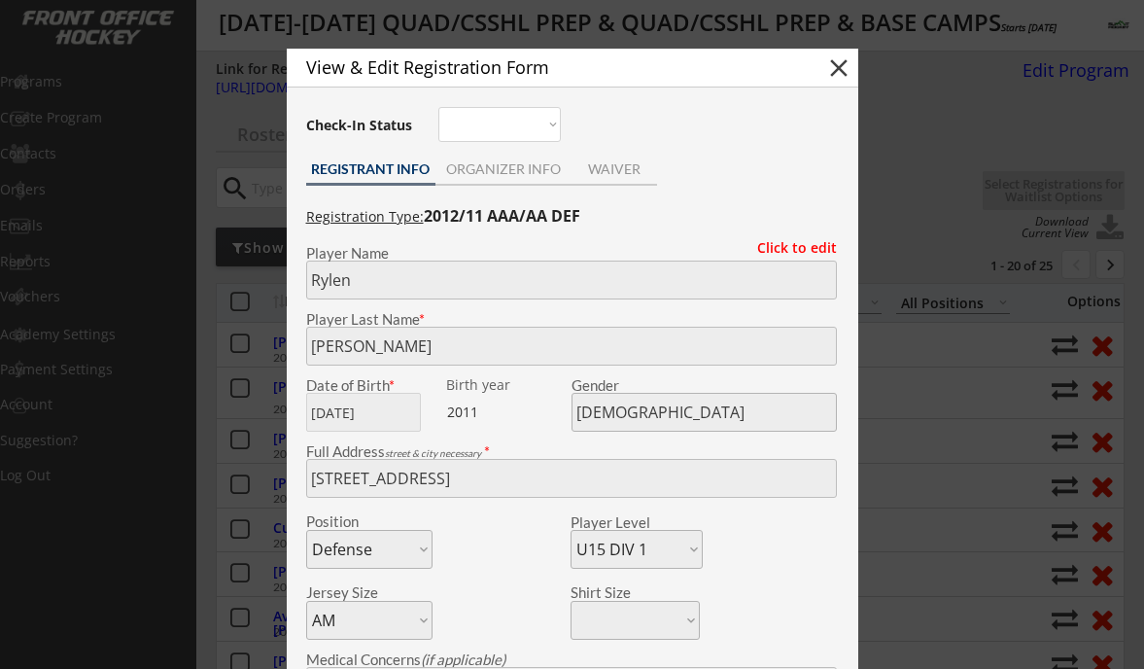
click at [843, 75] on button "close" at bounding box center [838, 67] width 29 height 29
select select ""PLACEHOLDER_1427118222253""
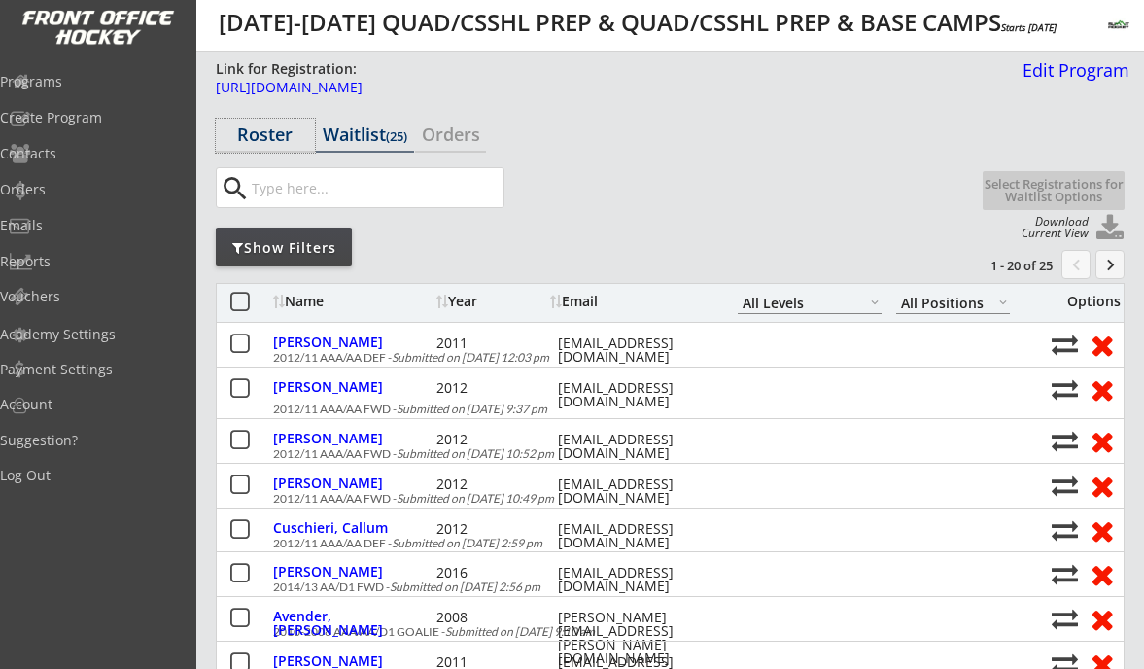
click at [265, 135] on div "Roster" at bounding box center [265, 133] width 99 height 17
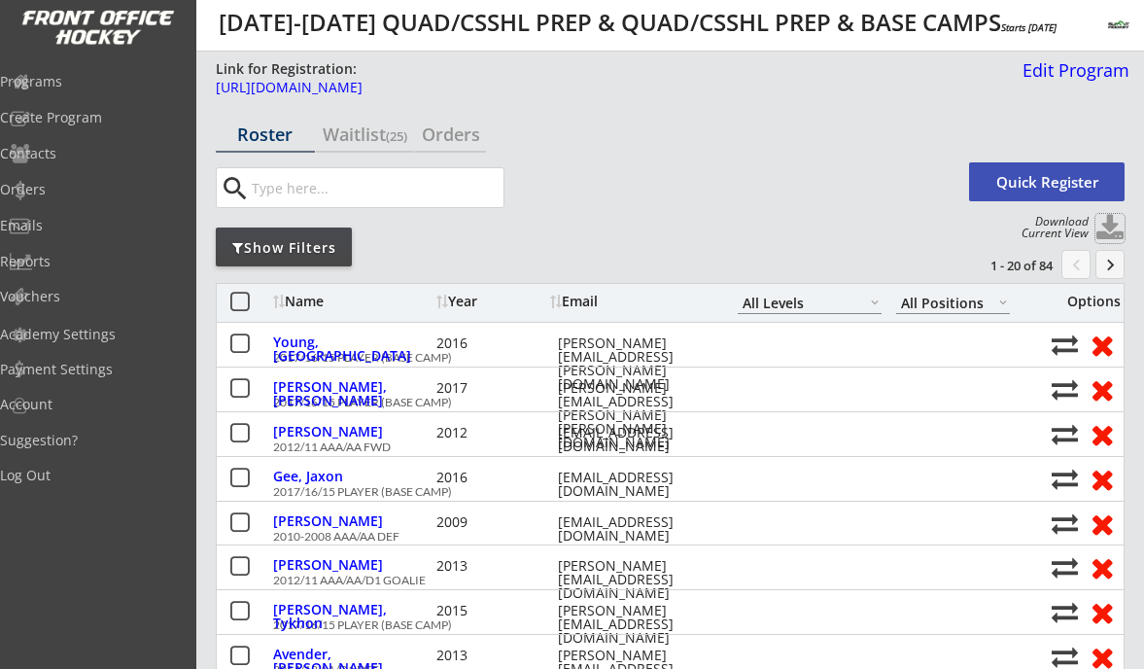
click at [1113, 235] on button at bounding box center [1109, 228] width 29 height 29
select select ""Player Info""
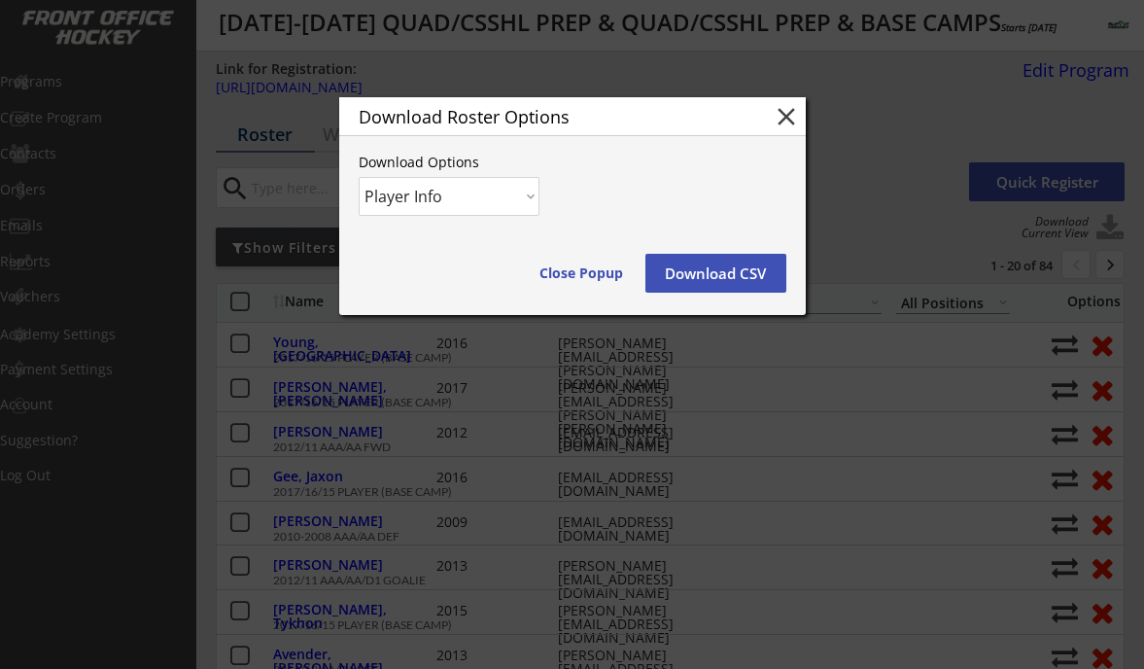
click at [737, 275] on button "Download CSV" at bounding box center [715, 273] width 141 height 39
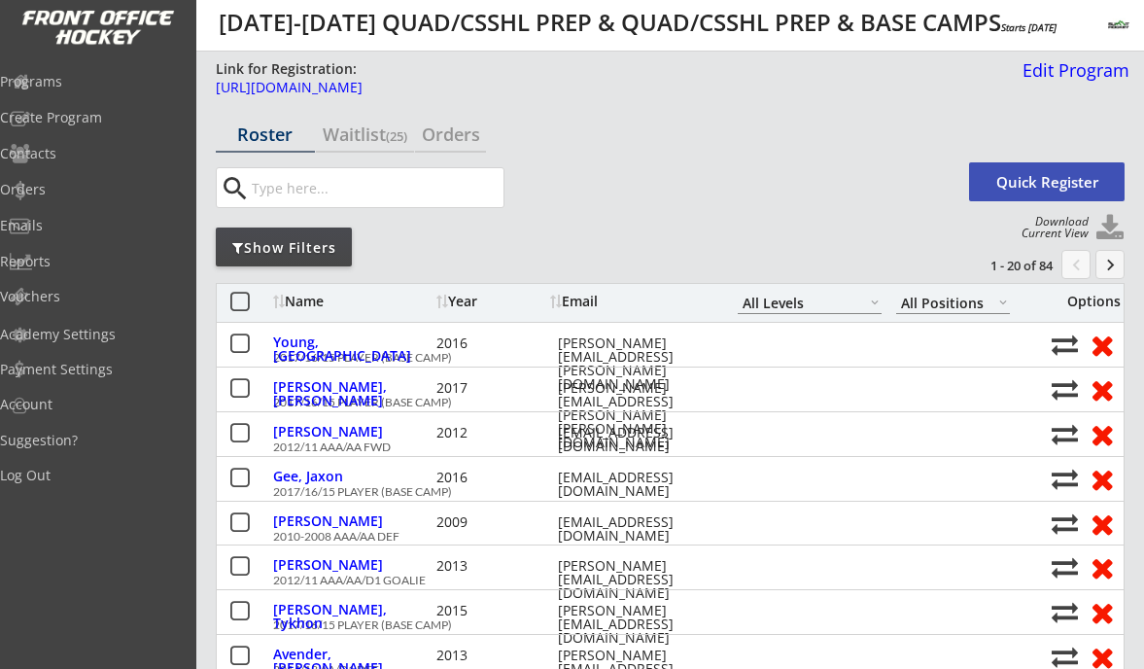
select select ""All Levels""
select select ""All Positions""
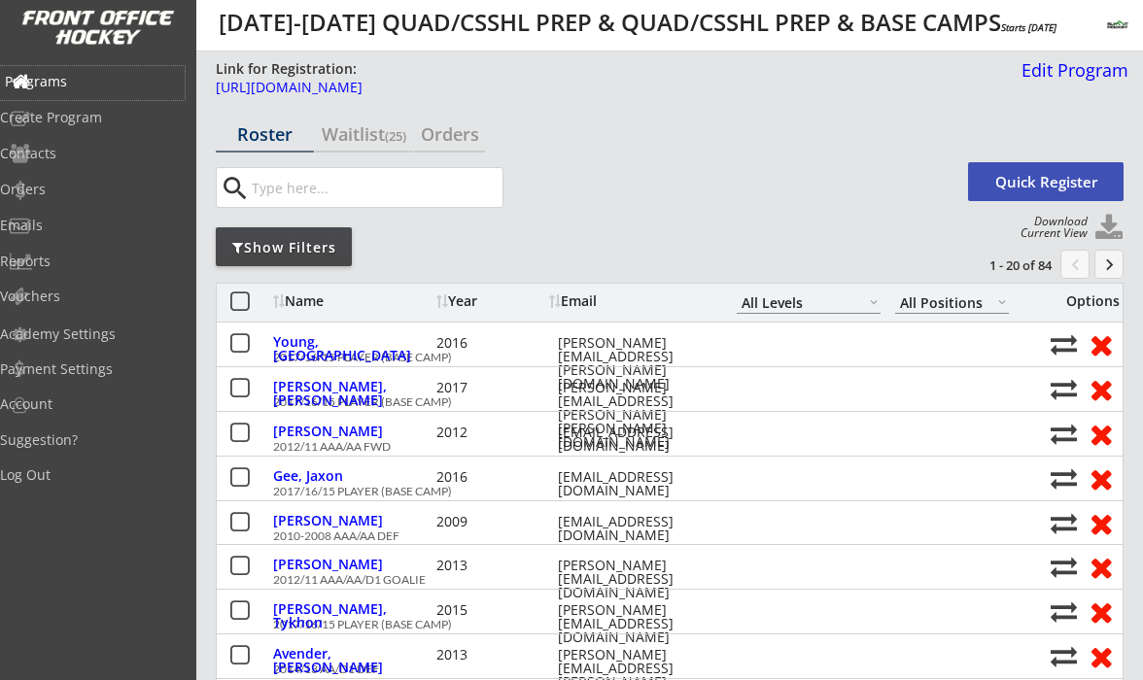
click at [63, 79] on div "Programs" at bounding box center [92, 82] width 175 height 14
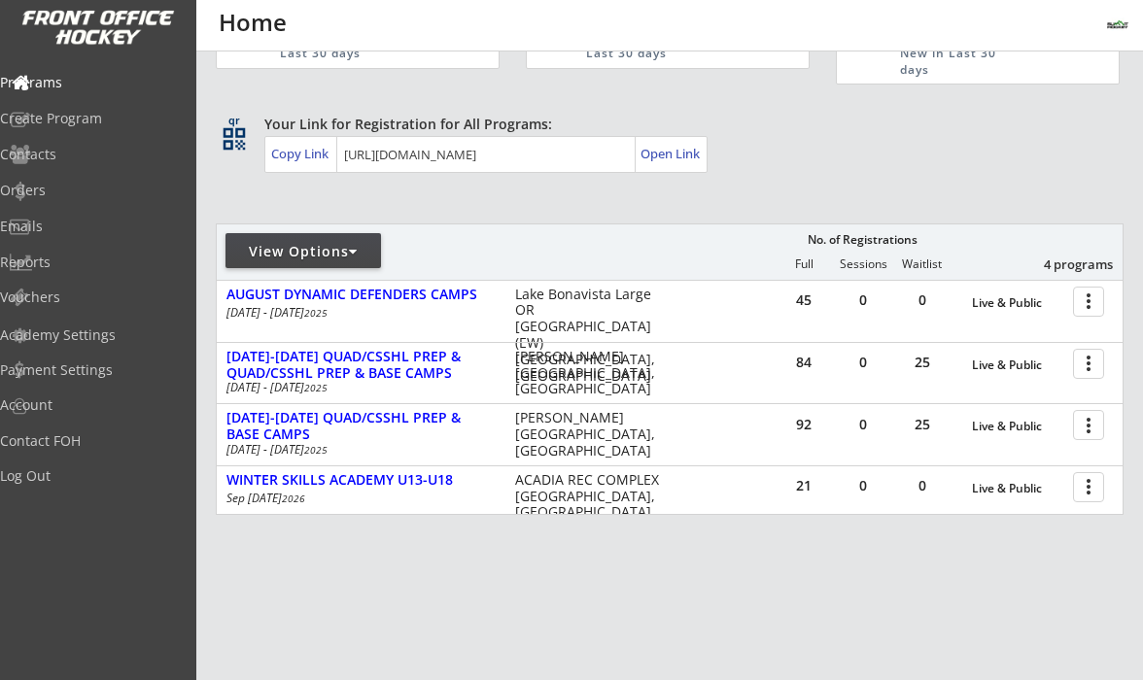
scroll to position [83, 0]
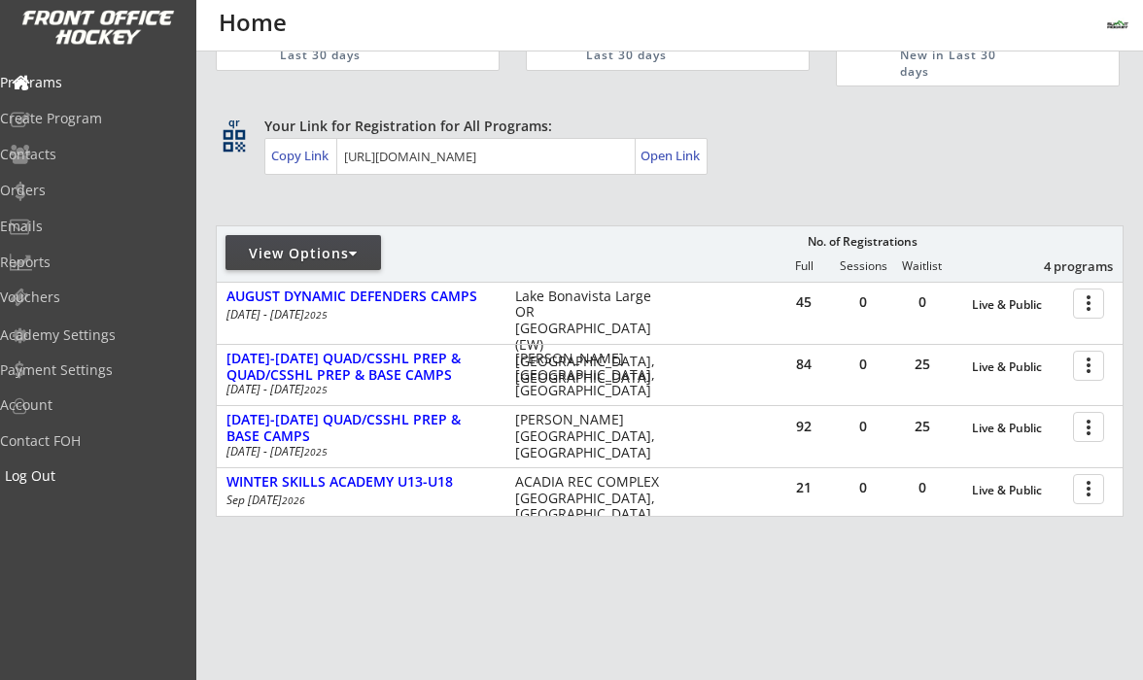
click at [60, 485] on div "Log Out" at bounding box center [92, 478] width 185 height 34
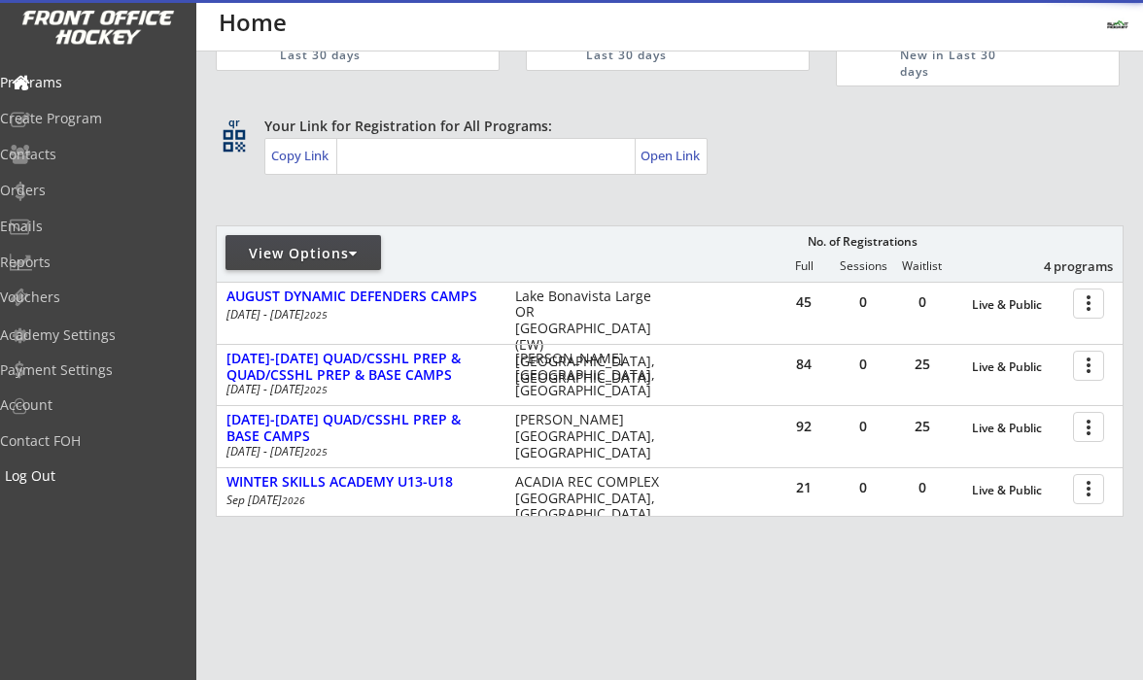
scroll to position [82, 0]
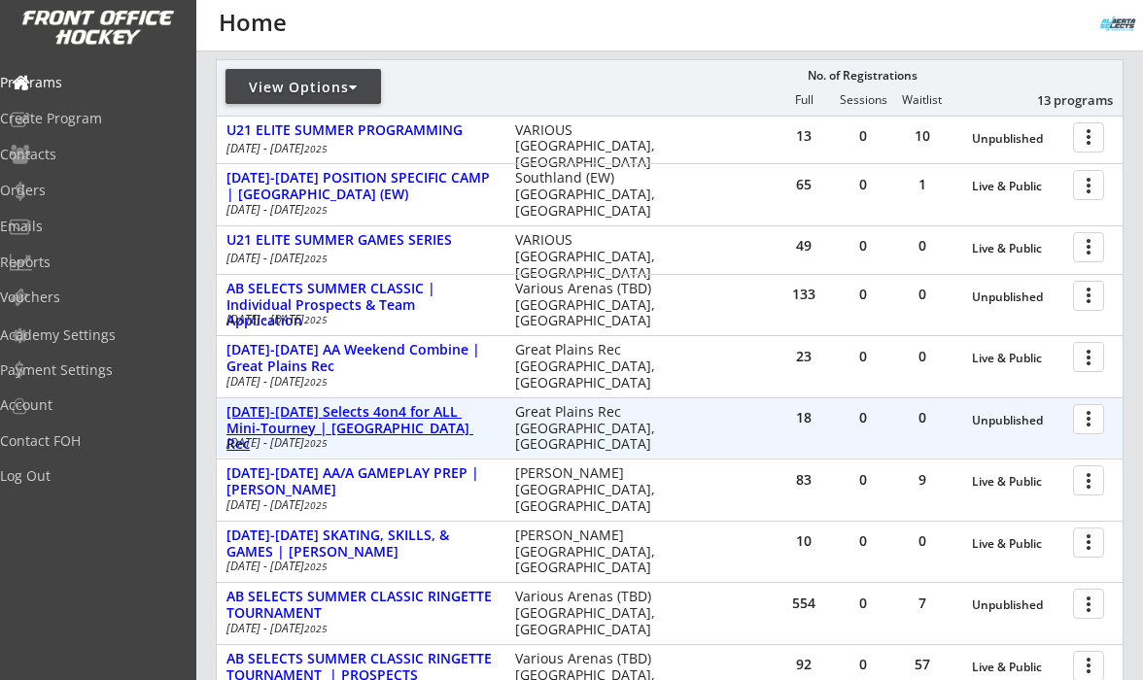
scroll to position [235, 0]
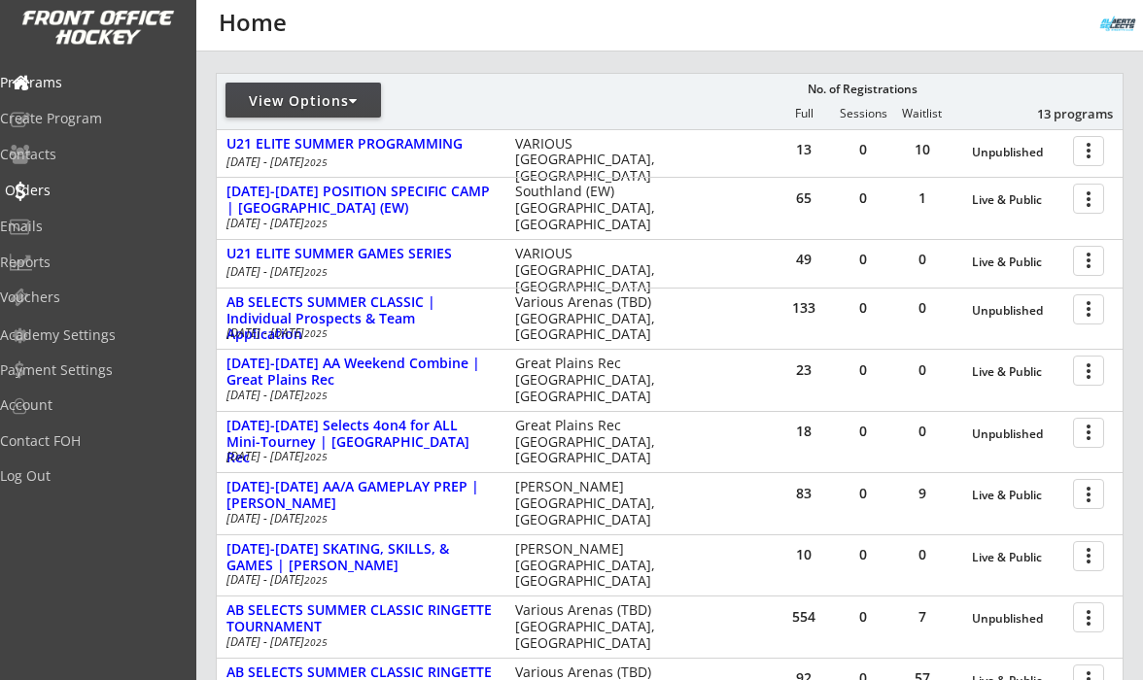
click at [78, 195] on div "Orders" at bounding box center [92, 191] width 175 height 14
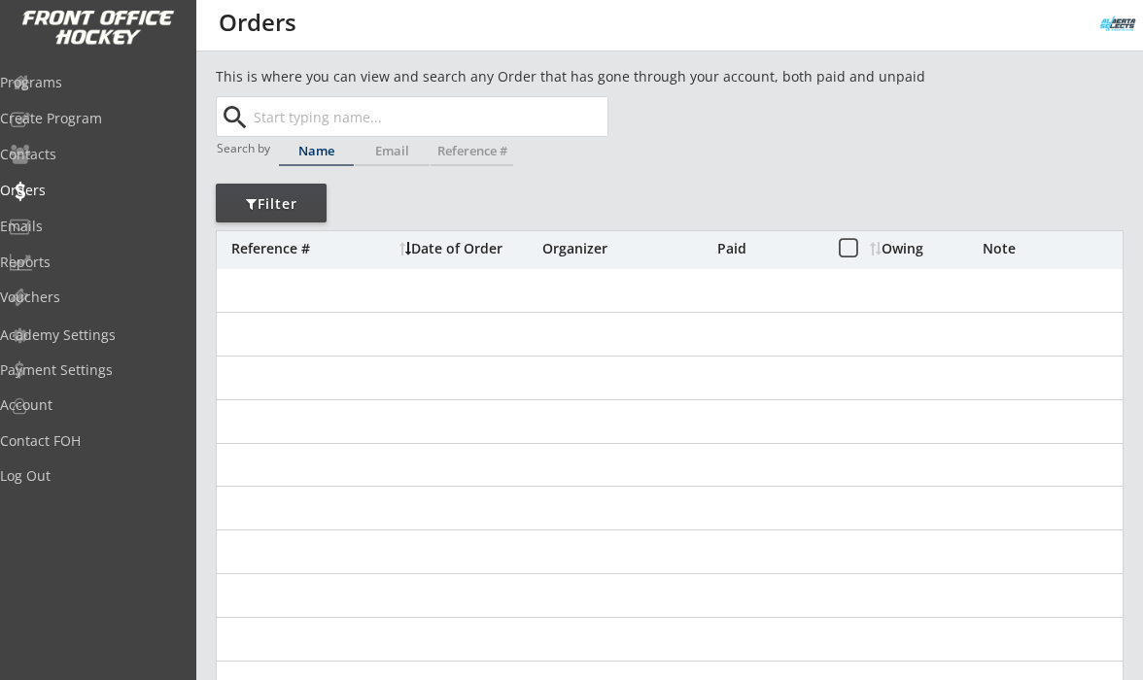
click at [322, 132] on input "text" at bounding box center [429, 116] width 358 height 39
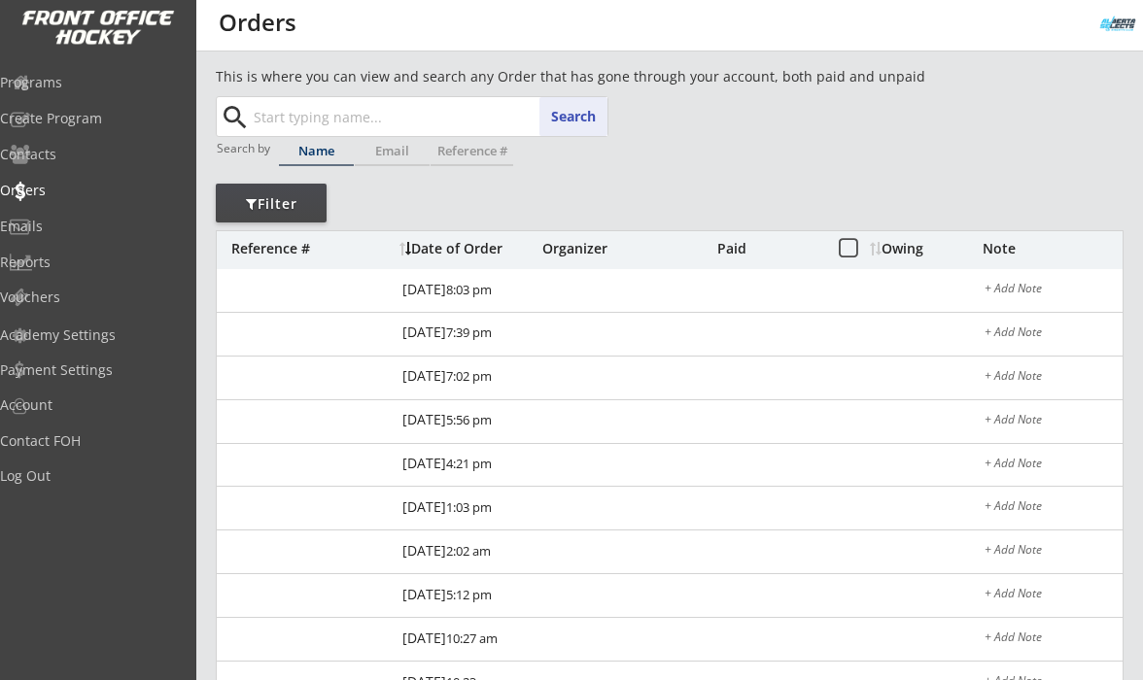
paste input "[EMAIL_ADDRESS][DOMAIN_NAME]"
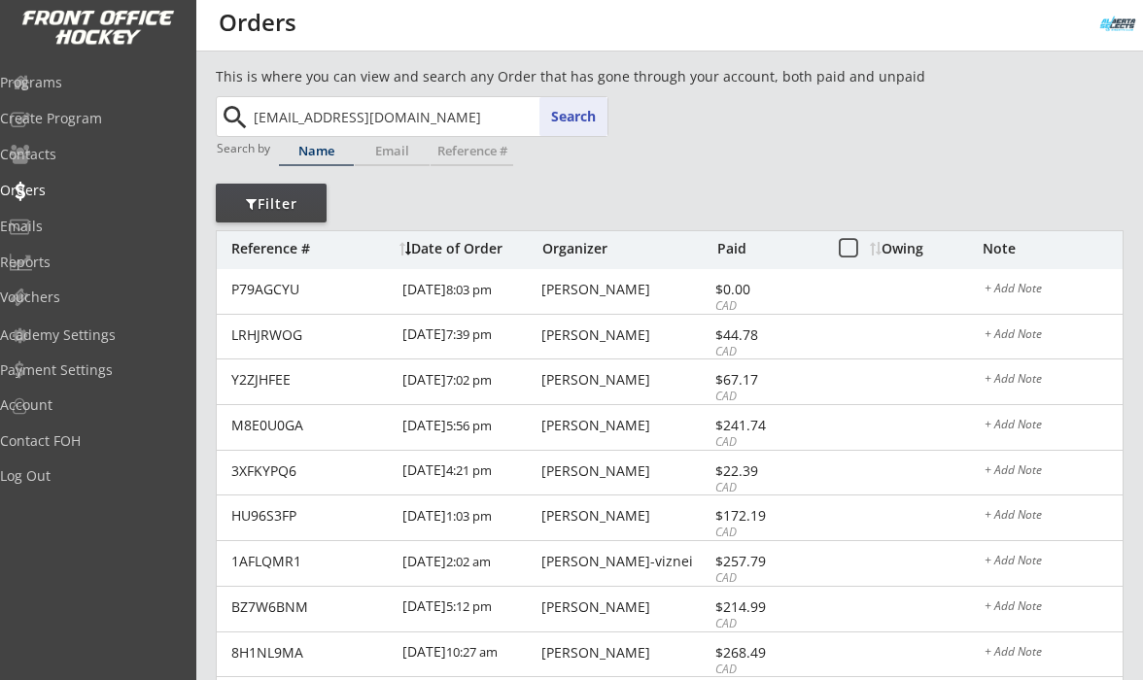
type input "[EMAIL_ADDRESS][DOMAIN_NAME]"
click at [585, 121] on button "Search" at bounding box center [573, 116] width 68 height 39
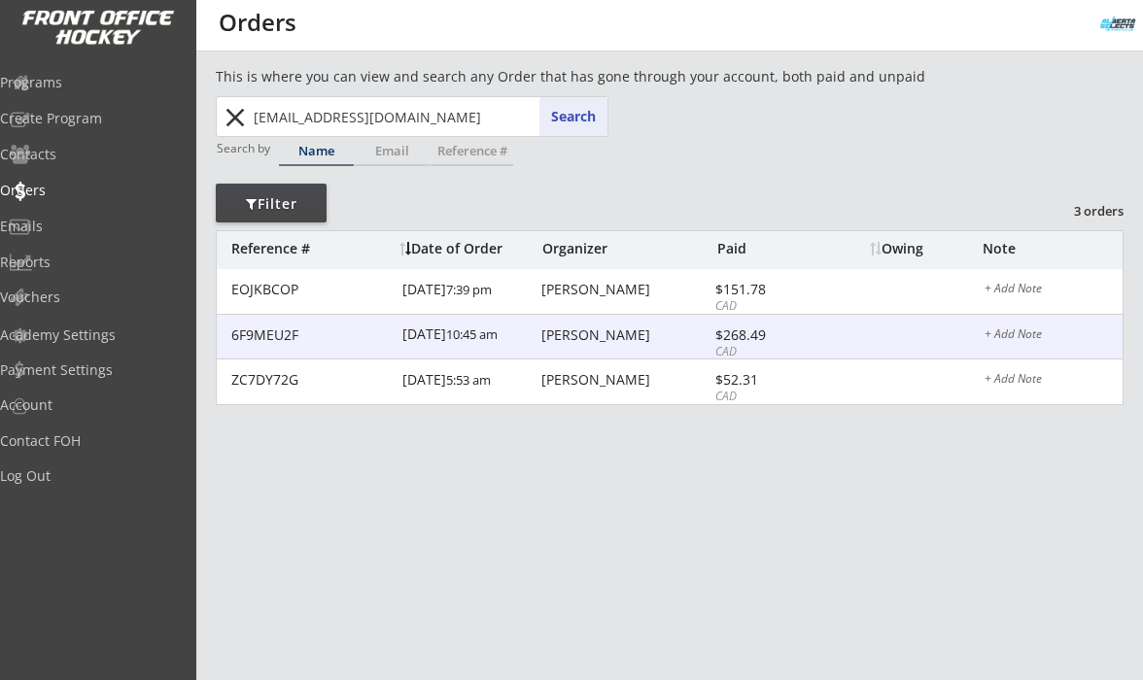
click at [579, 330] on div "[PERSON_NAME]" at bounding box center [625, 336] width 168 height 14
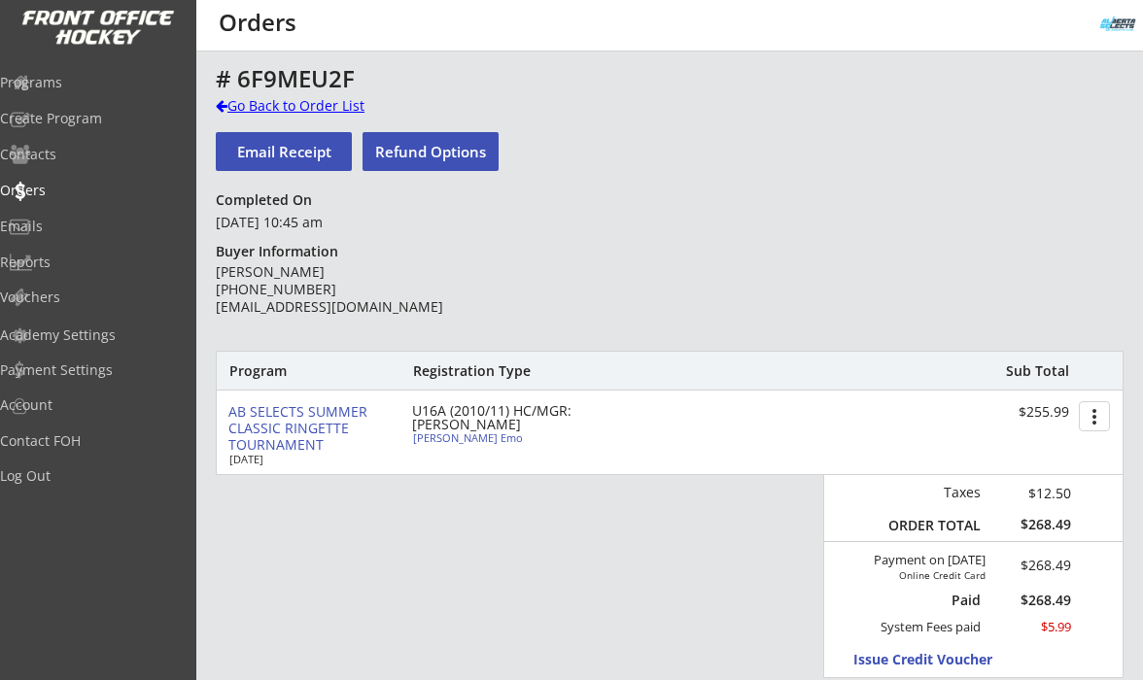
click at [351, 113] on div "Go Back to Order List" at bounding box center [316, 105] width 200 height 19
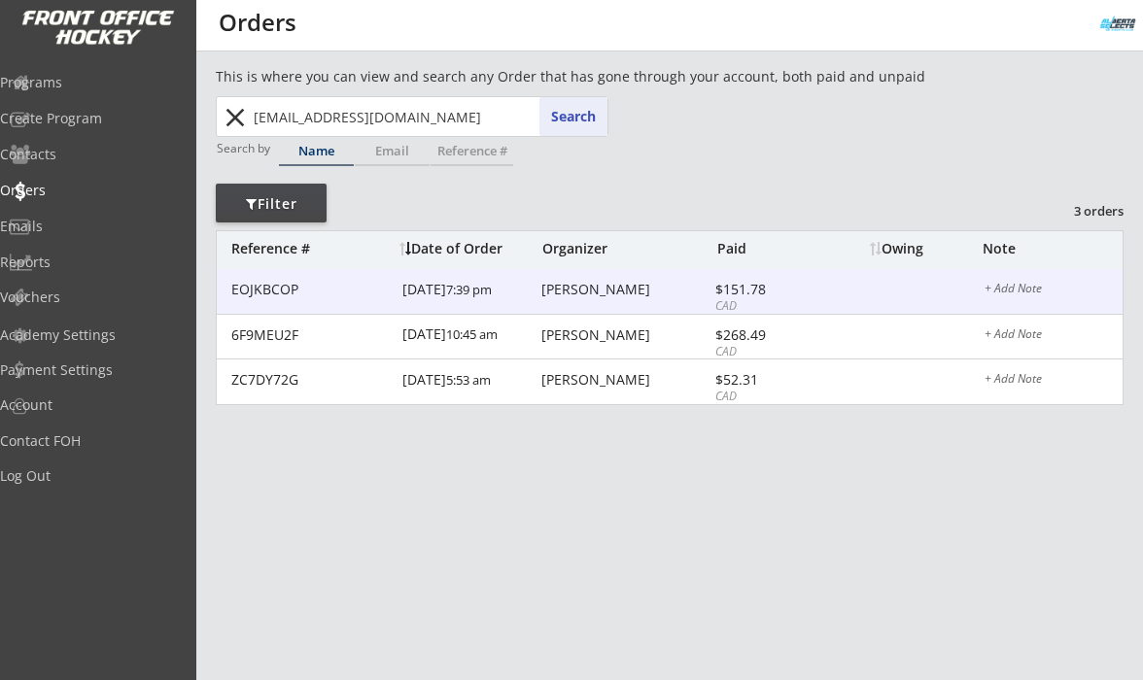
click at [581, 290] on div "[PERSON_NAME]" at bounding box center [625, 290] width 168 height 14
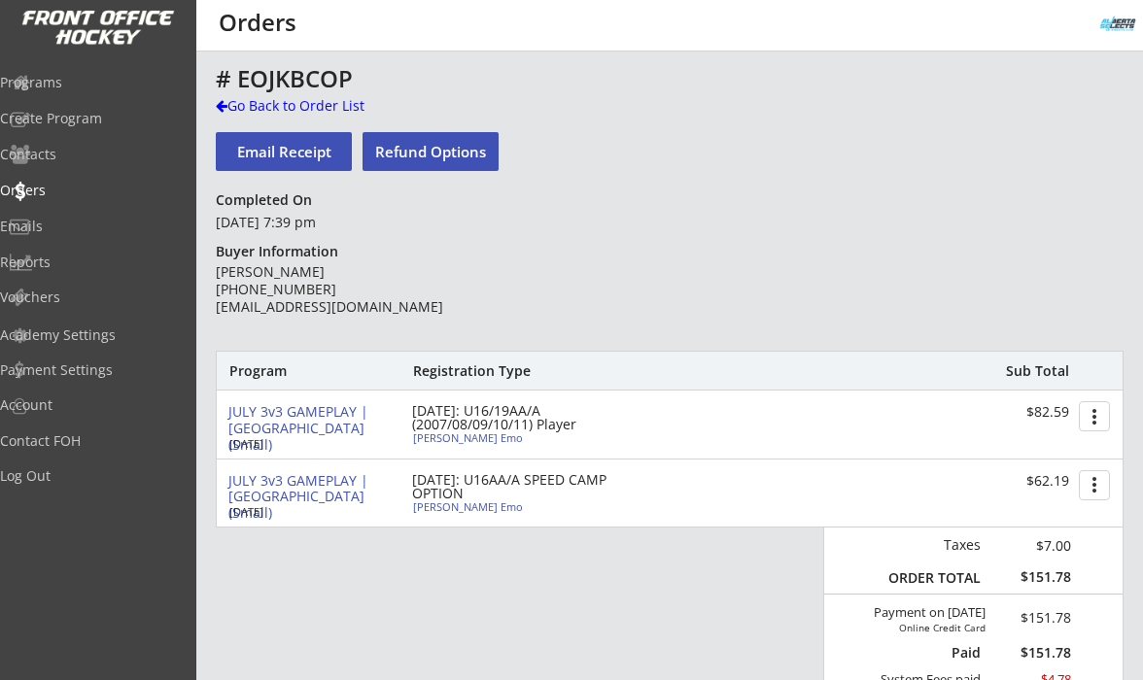
click at [450, 510] on div "[PERSON_NAME] Emo" at bounding box center [521, 506] width 217 height 11
select select ""Defense""
select select ""U16A""
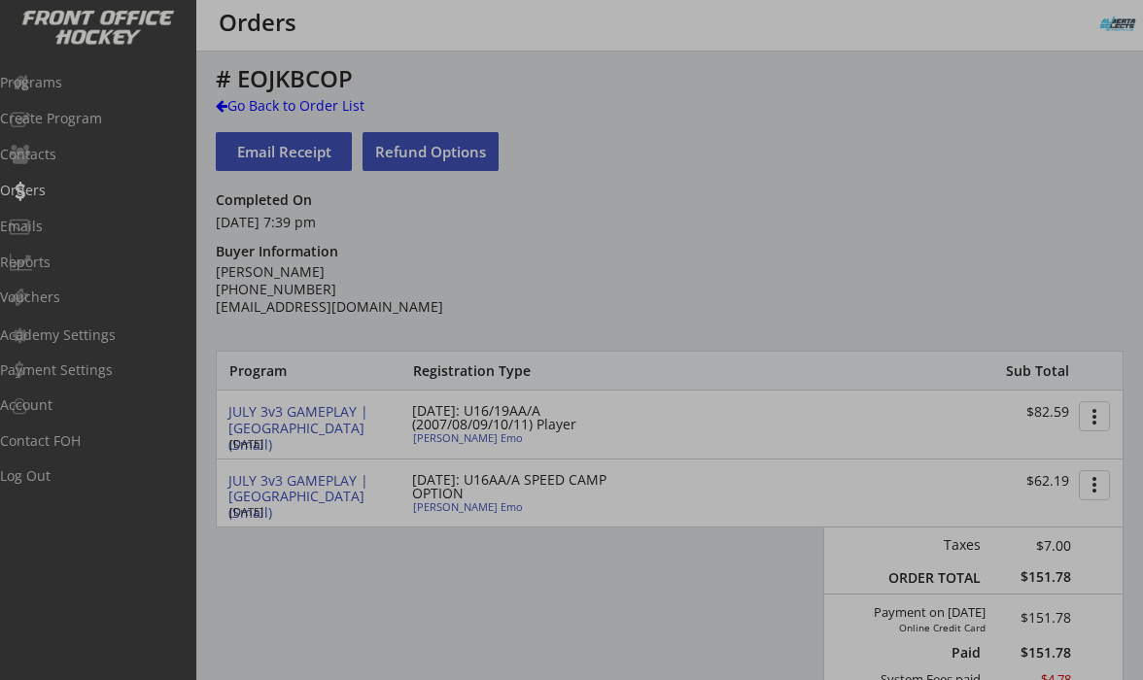
type input "[DEMOGRAPHIC_DATA]"
type input "U14 A - Airdrie"
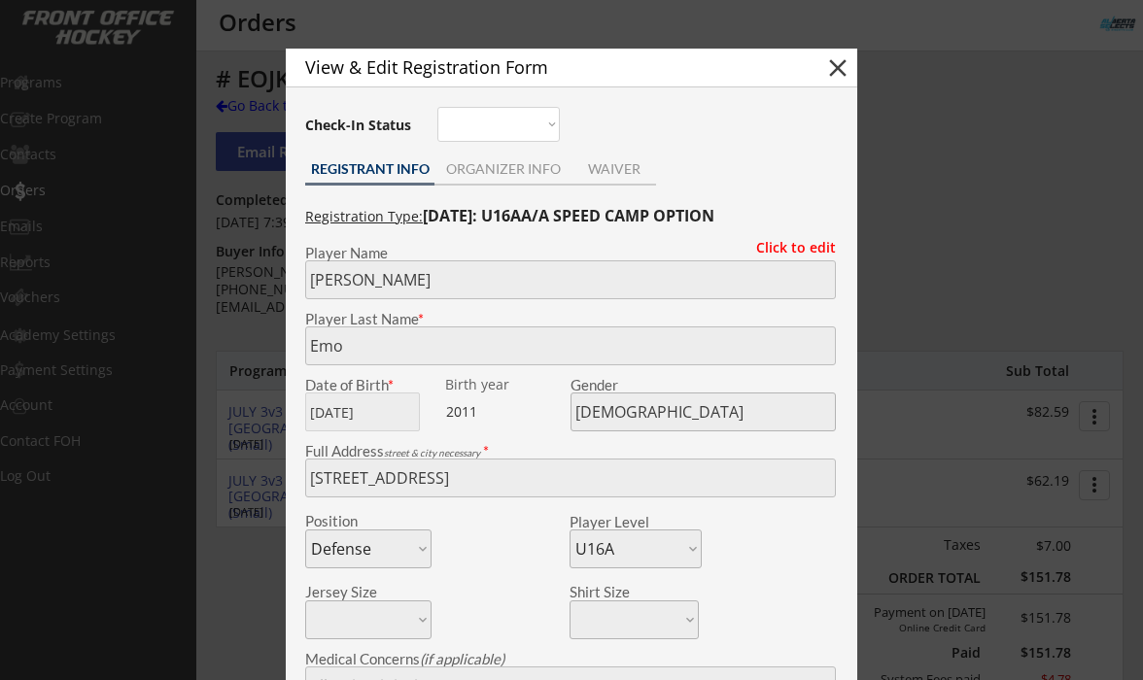
click at [836, 76] on button "close" at bounding box center [837, 67] width 29 height 29
select select ""PLACEHOLDER_1427118222253""
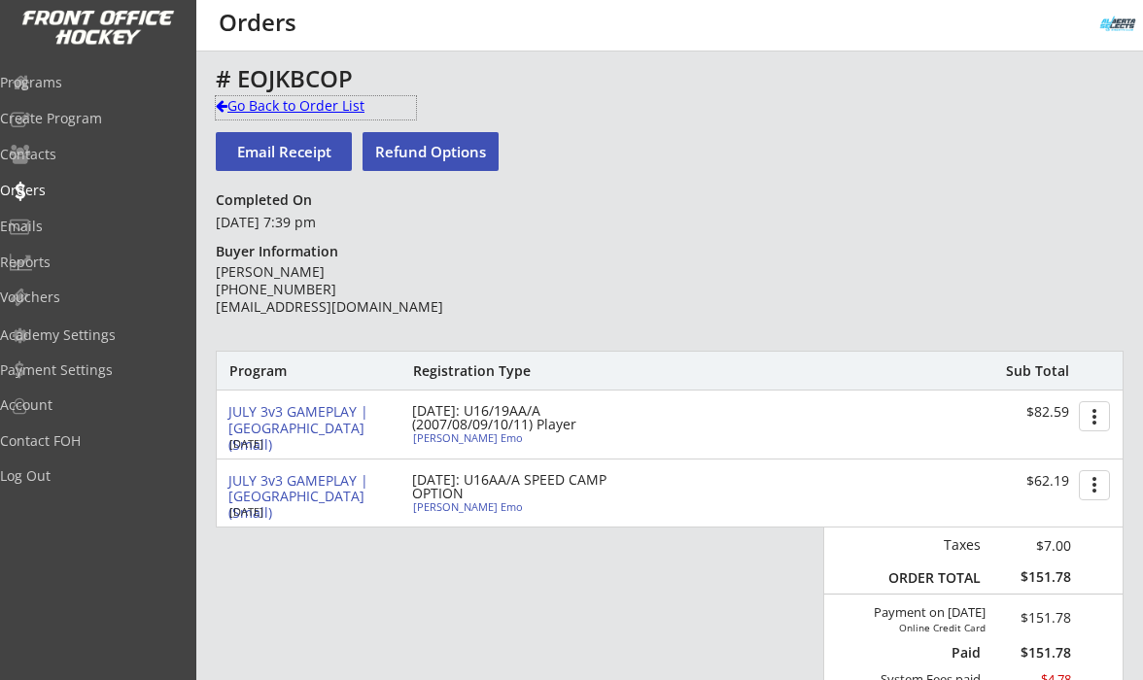
click at [313, 105] on div "Go Back to Order List" at bounding box center [316, 105] width 200 height 19
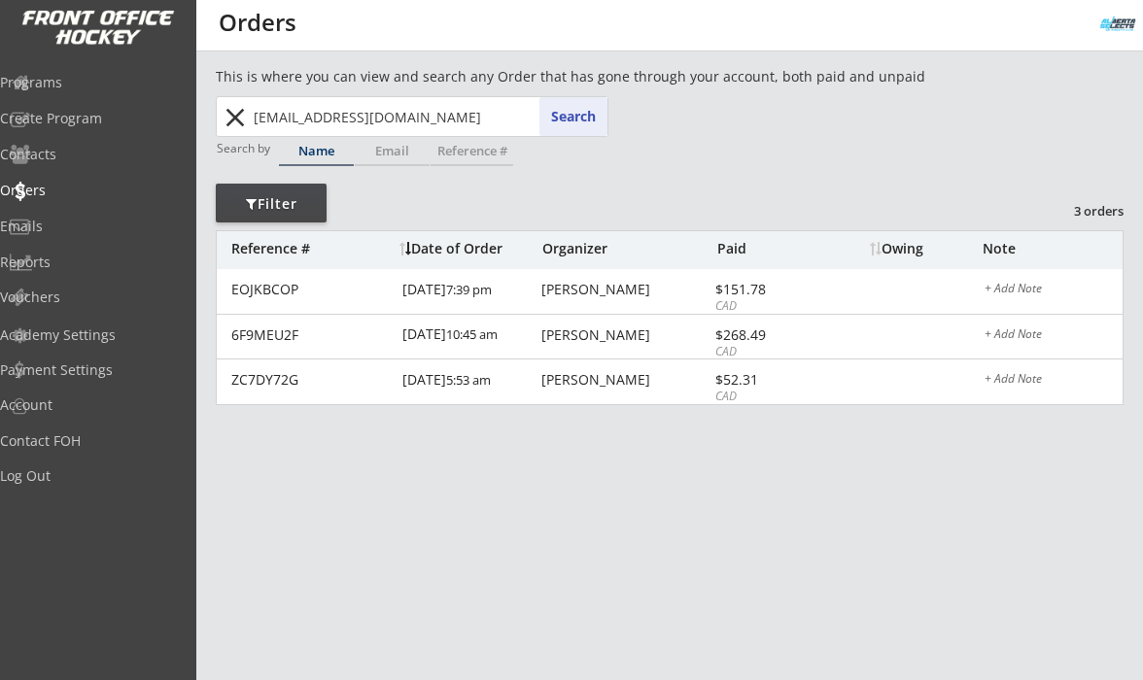
drag, startPoint x: 249, startPoint y: 117, endPoint x: 431, endPoint y: 122, distance: 181.8
click at [430, 124] on input "[EMAIL_ADDRESS][DOMAIN_NAME]" at bounding box center [429, 116] width 358 height 39
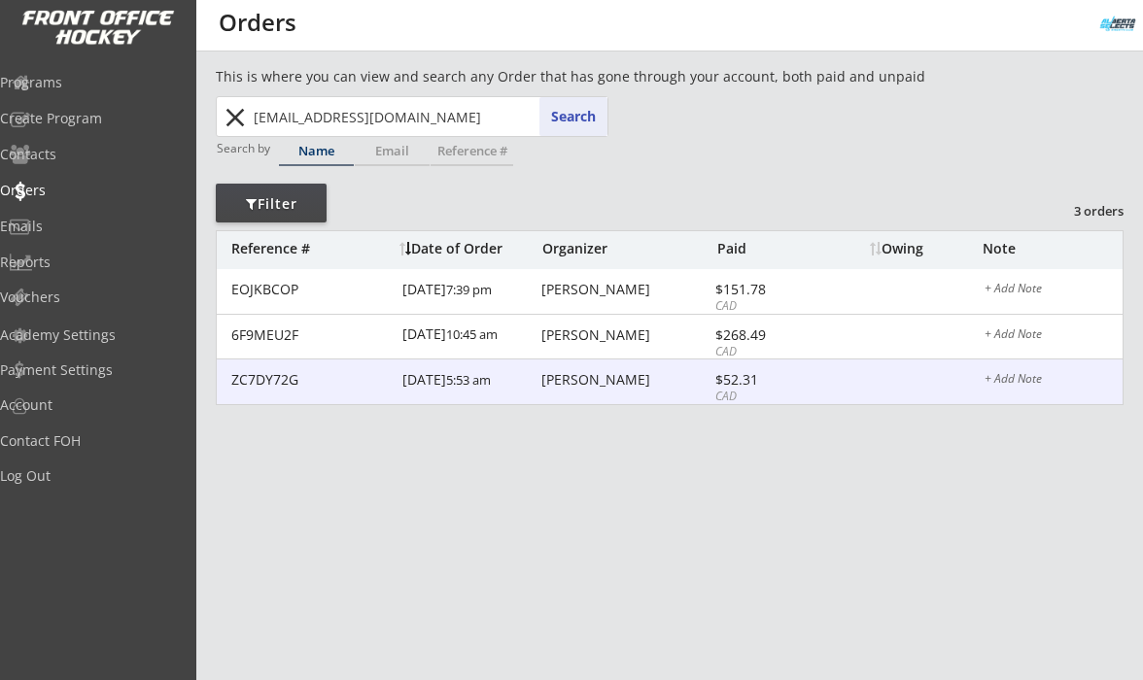
click at [560, 361] on div "ZC7DY72G [DATE] 5:53 am [PERSON_NAME] $52.31 CAD + Add Note" at bounding box center [670, 383] width 906 height 46
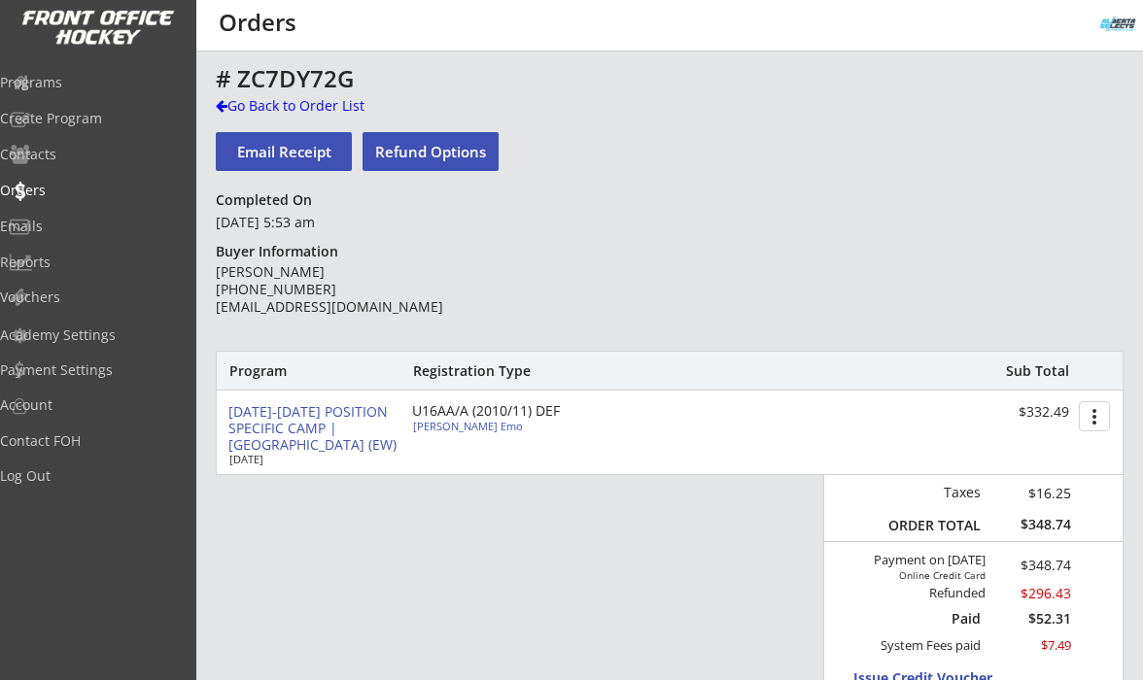
scroll to position [21, 0]
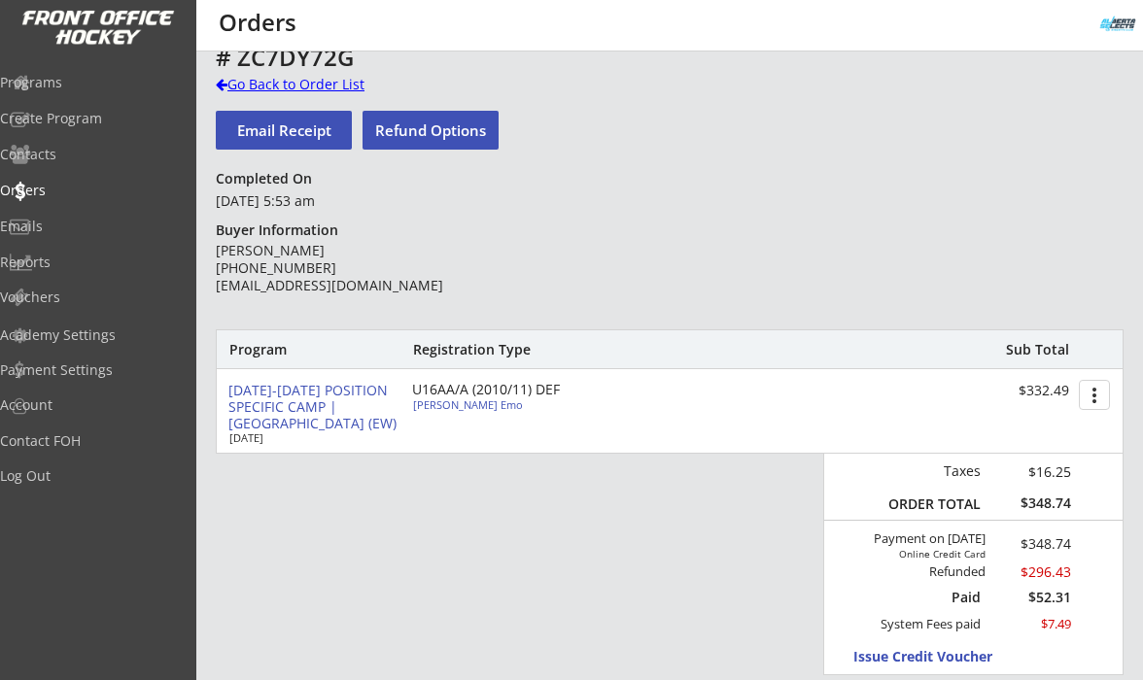
click at [270, 87] on div "Go Back to Order List" at bounding box center [316, 84] width 200 height 19
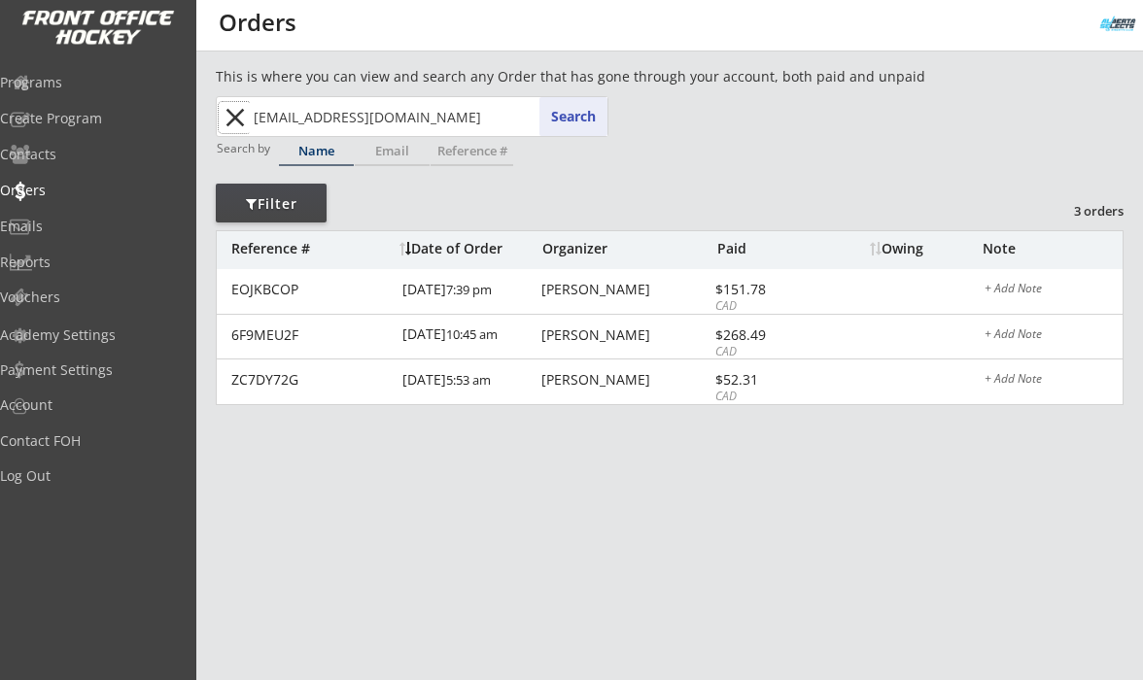
click at [229, 117] on button "close" at bounding box center [235, 117] width 32 height 31
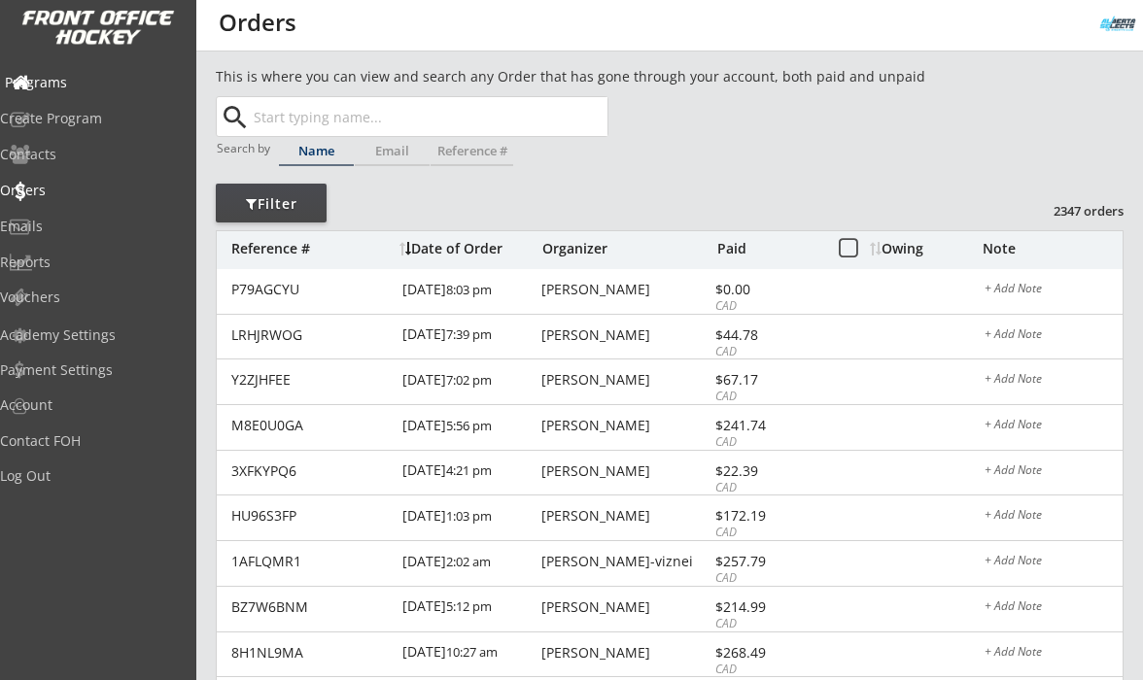
click at [86, 77] on div "Programs" at bounding box center [92, 83] width 175 height 14
